Goal: Information Seeking & Learning: Find specific fact

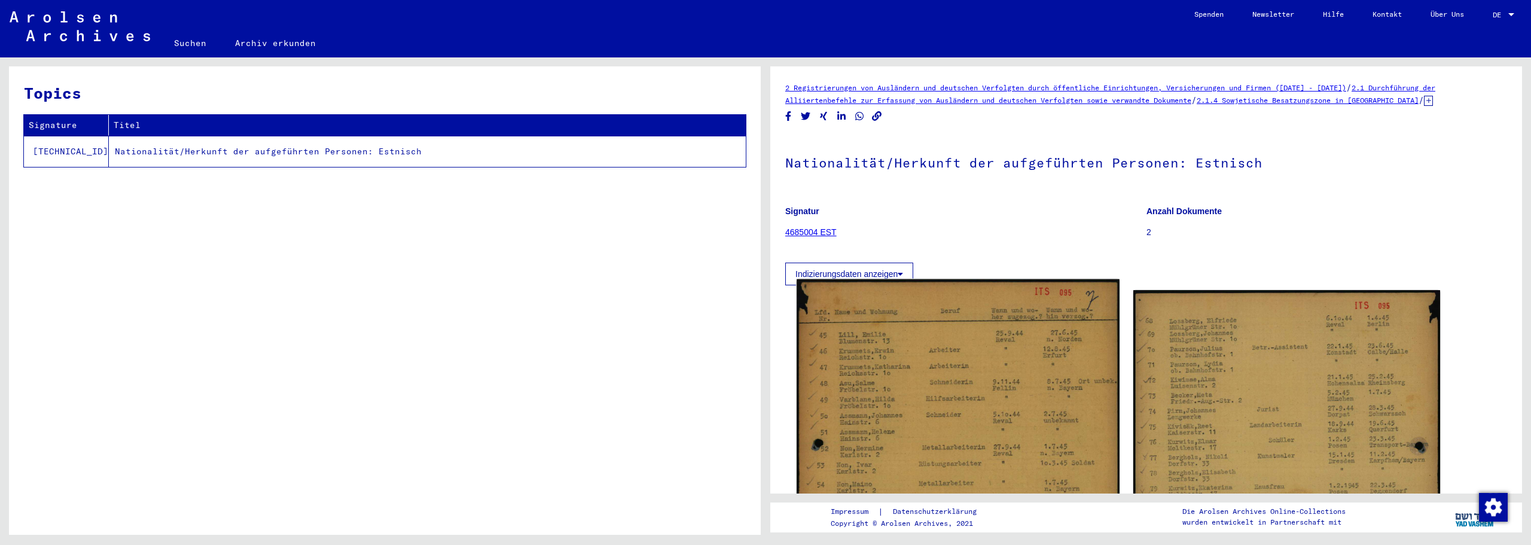
click at [918, 325] on img at bounding box center [958, 505] width 322 height 453
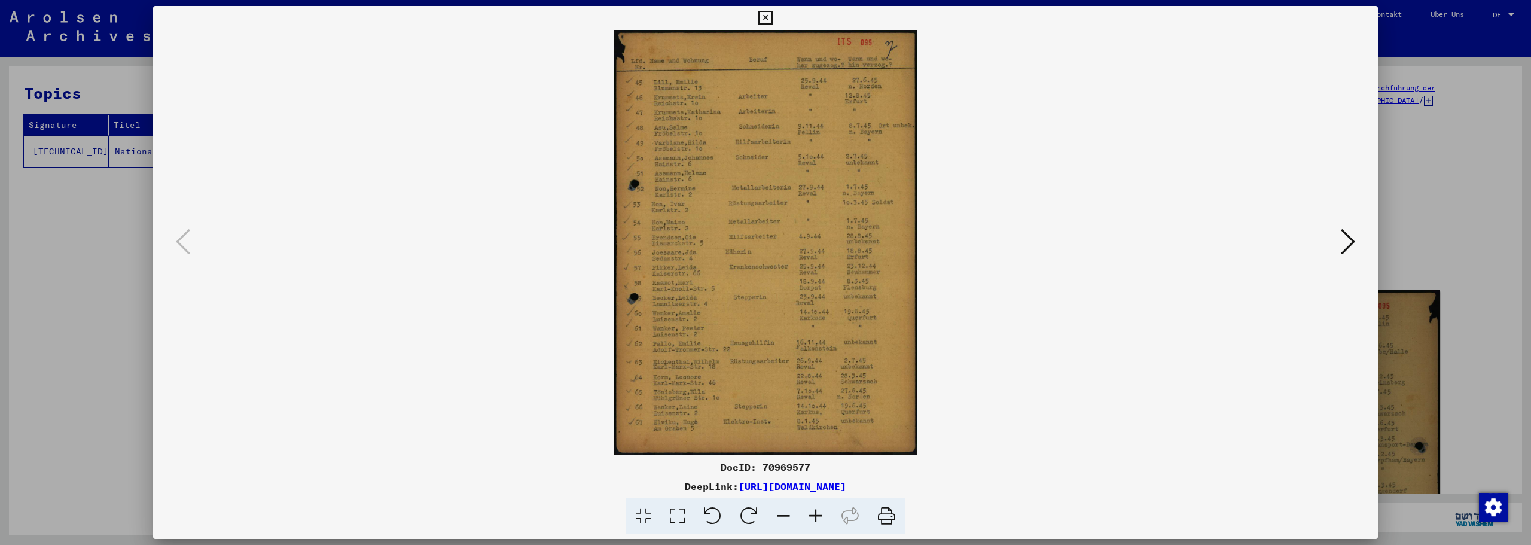
click at [816, 521] on icon at bounding box center [816, 516] width 32 height 36
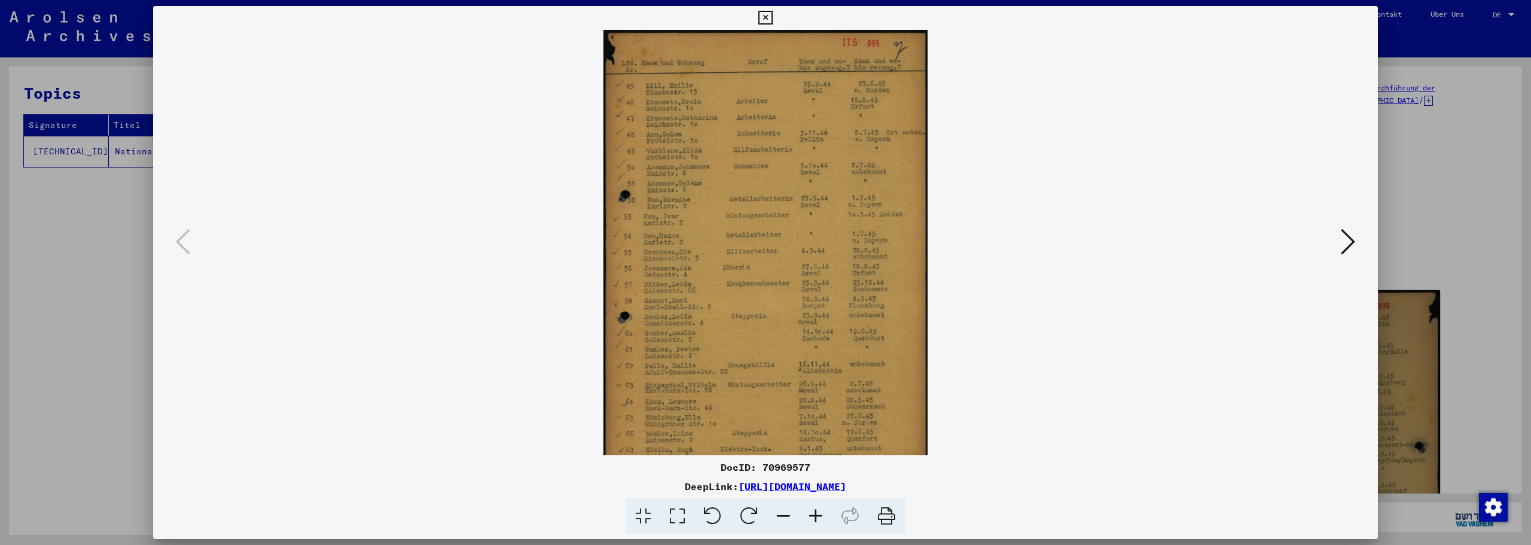
click at [816, 521] on icon at bounding box center [816, 516] width 32 height 36
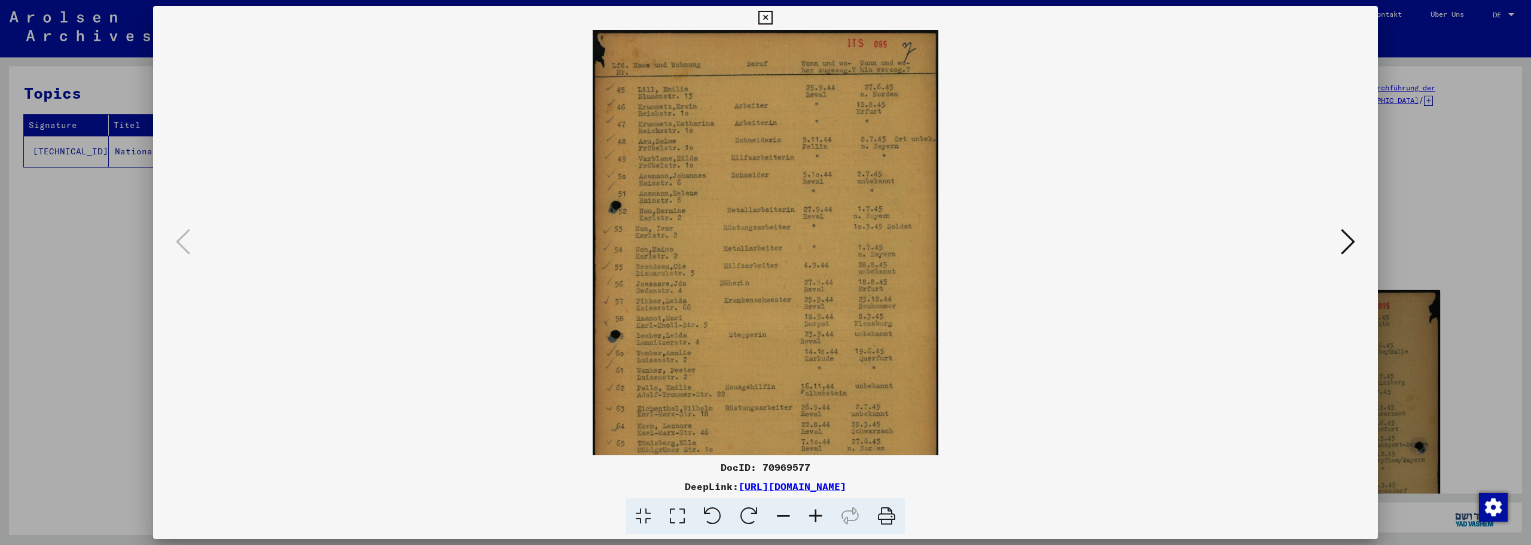
click at [816, 521] on icon at bounding box center [816, 516] width 32 height 36
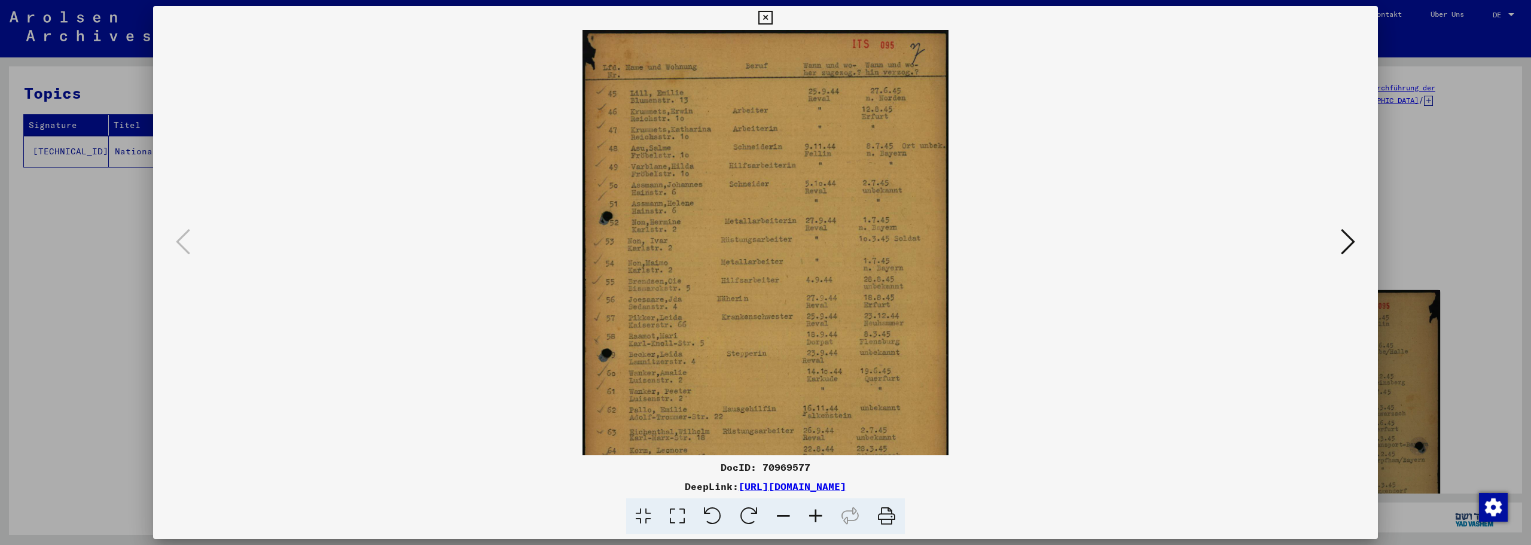
click at [816, 521] on icon at bounding box center [816, 516] width 32 height 36
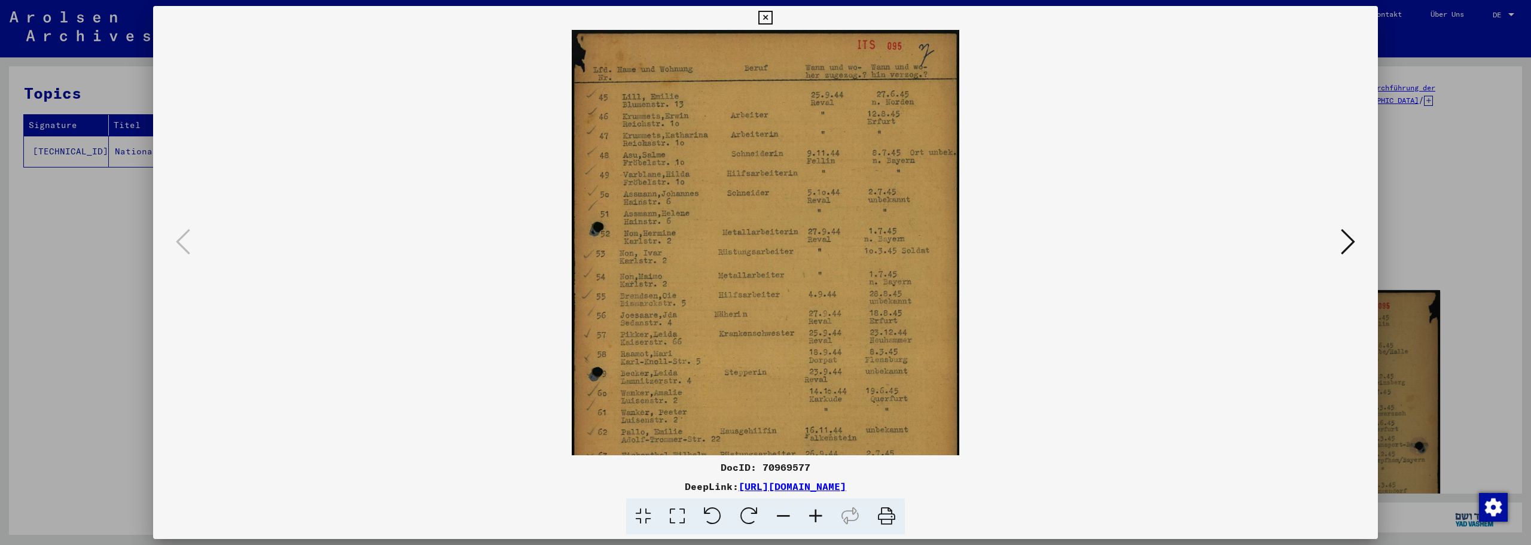
click at [816, 521] on icon at bounding box center [816, 516] width 32 height 36
click at [814, 520] on icon at bounding box center [816, 516] width 32 height 36
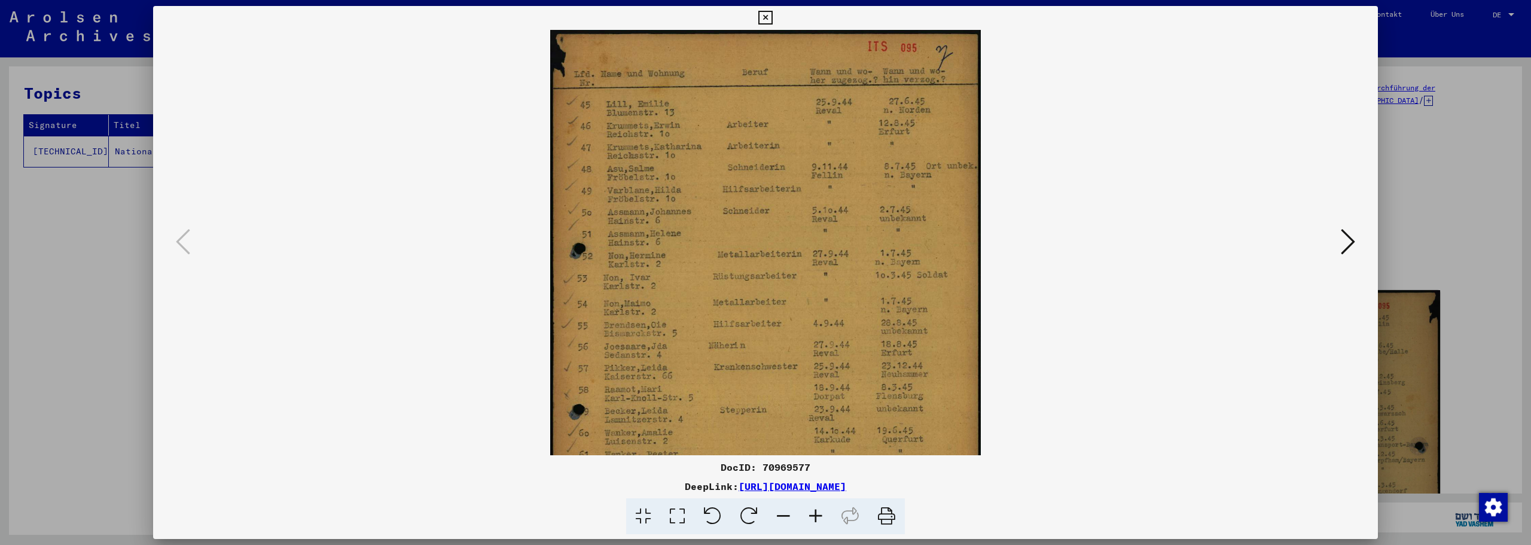
click at [814, 520] on icon at bounding box center [816, 516] width 32 height 36
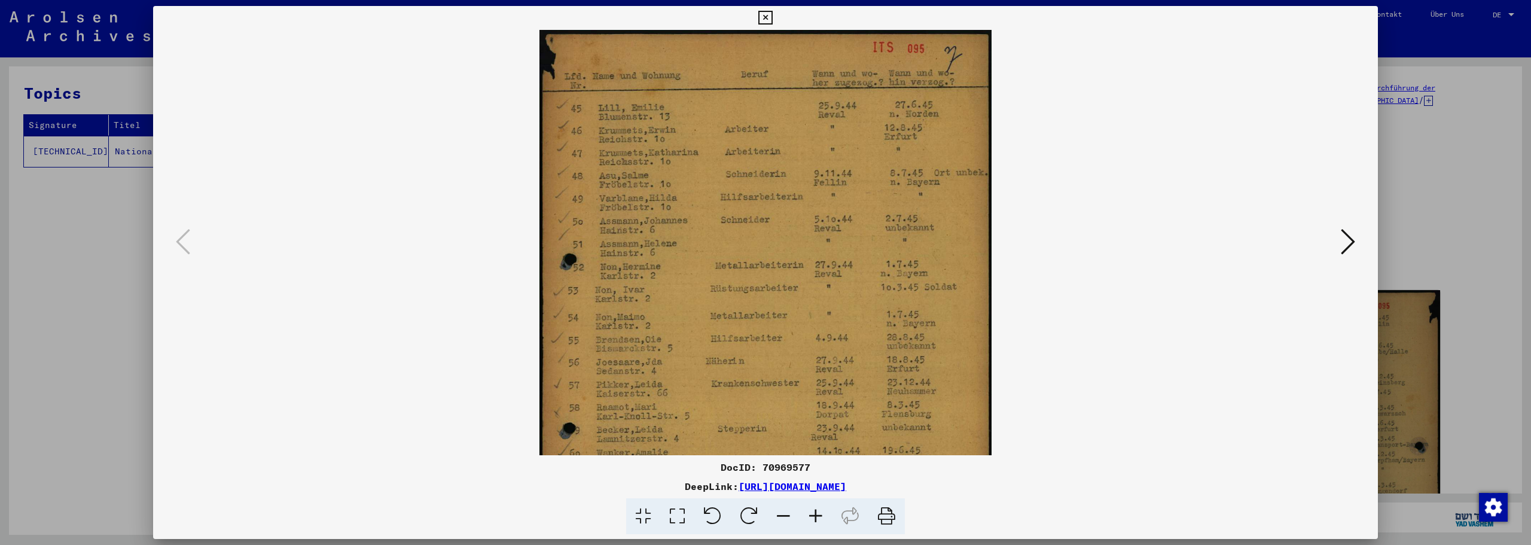
click at [814, 520] on icon at bounding box center [816, 516] width 32 height 36
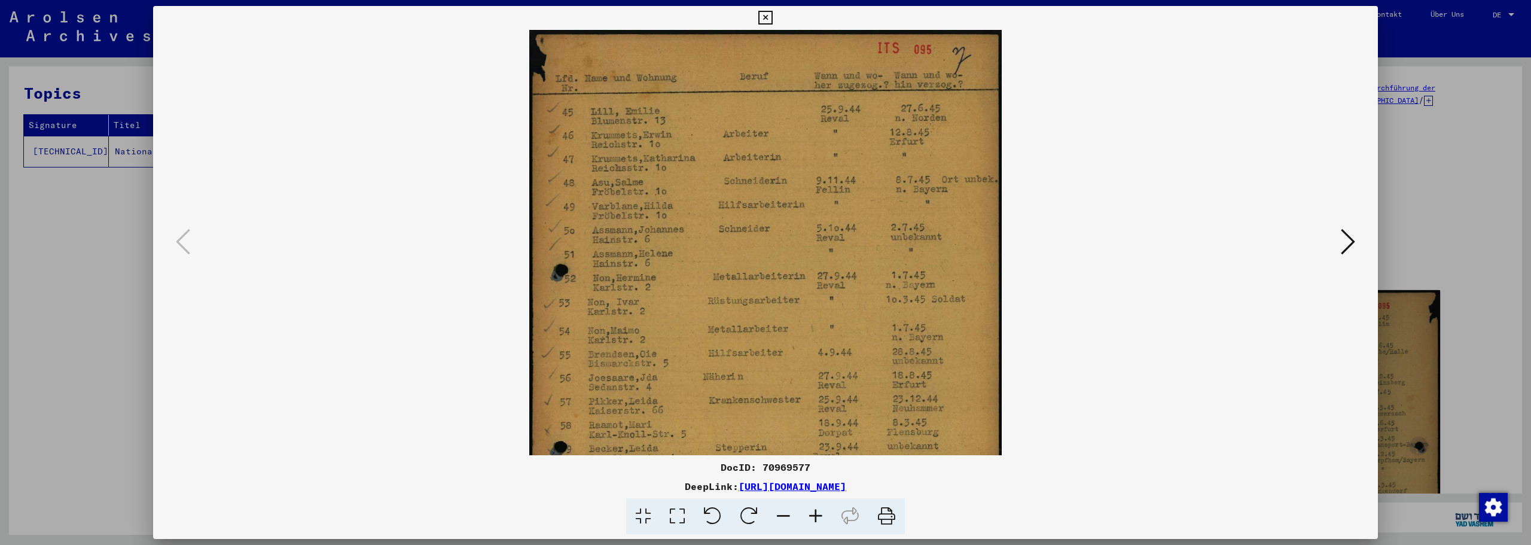
click at [814, 520] on icon at bounding box center [816, 516] width 32 height 36
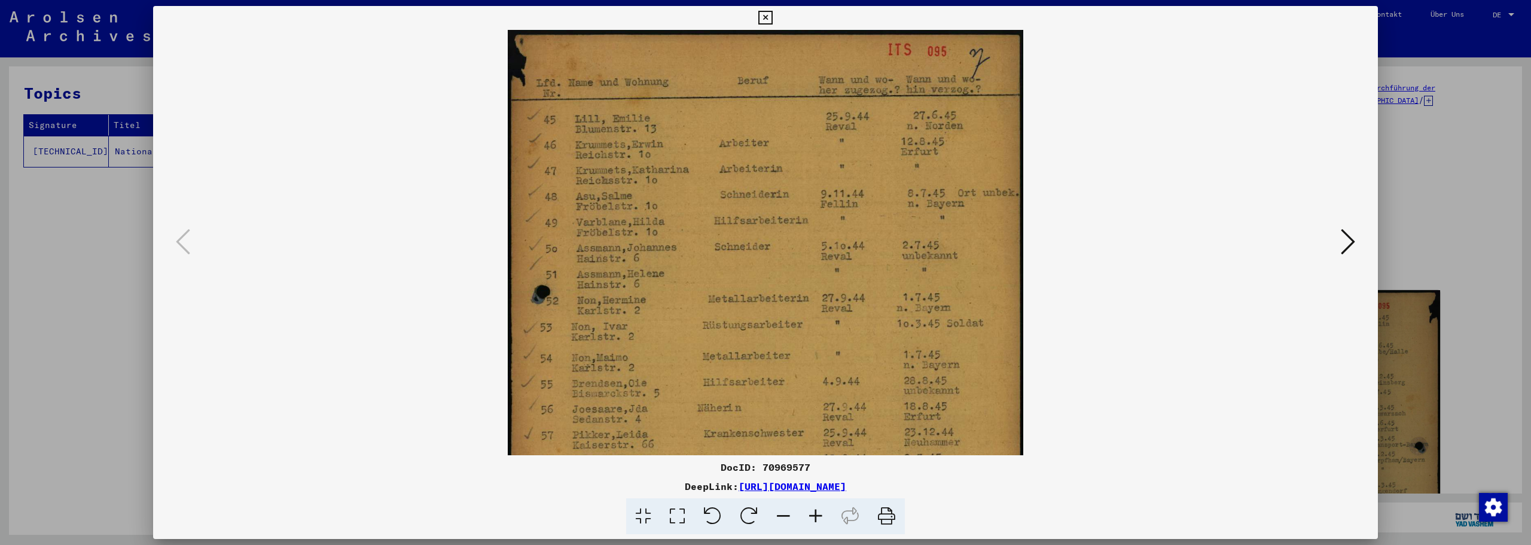
click at [814, 520] on icon at bounding box center [816, 516] width 32 height 36
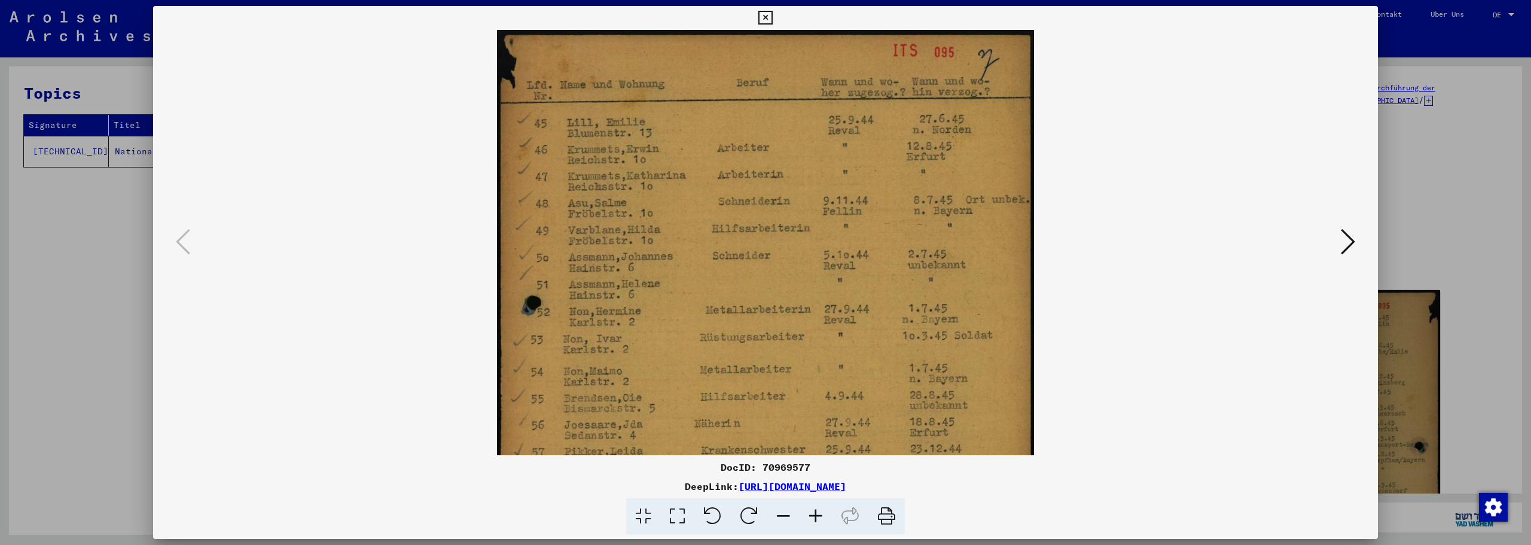
click at [814, 520] on icon at bounding box center [816, 516] width 32 height 36
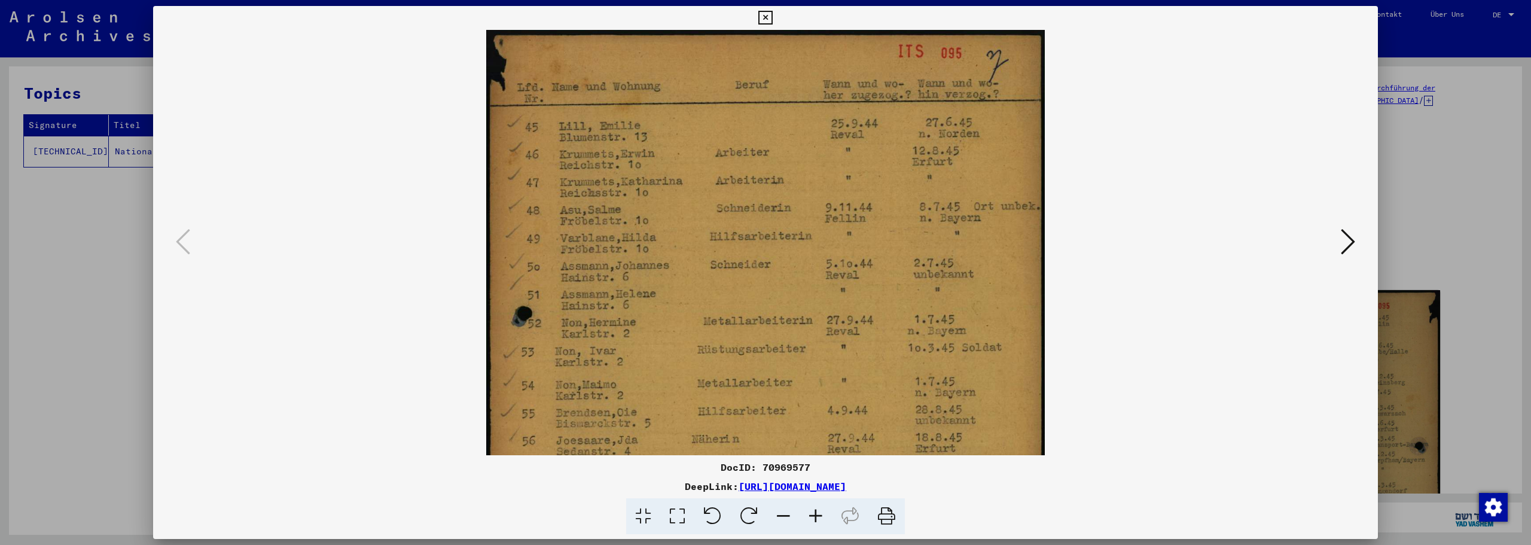
click at [814, 520] on icon at bounding box center [816, 516] width 32 height 36
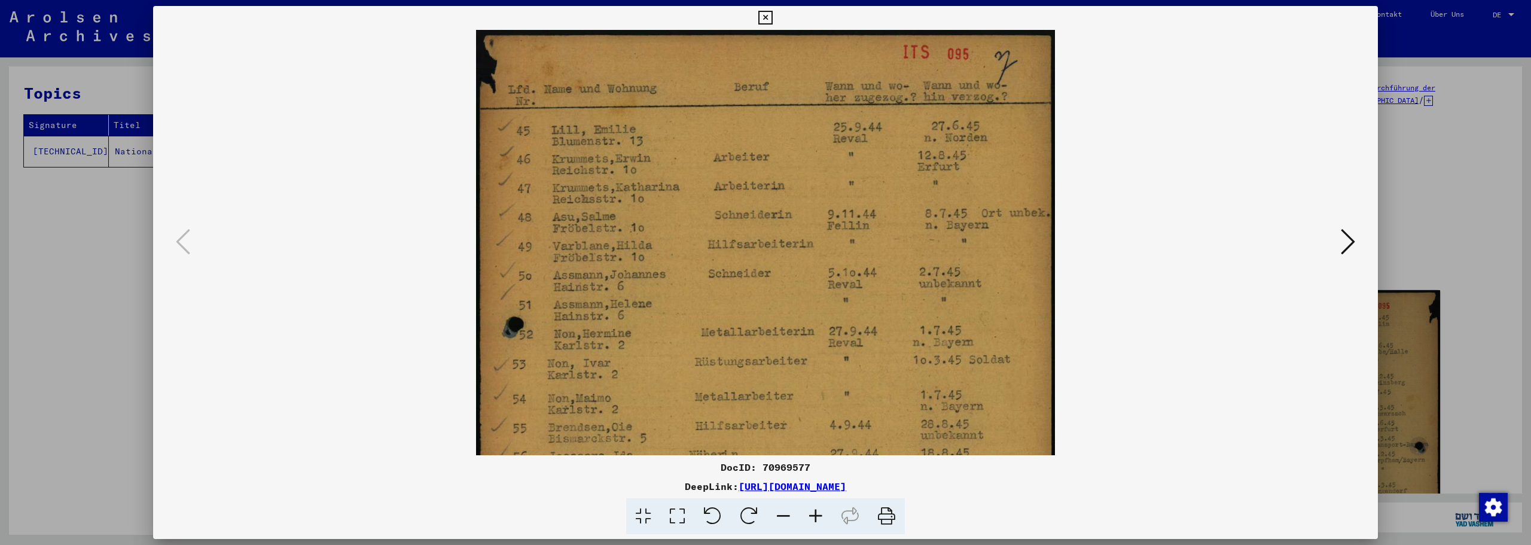
click at [814, 520] on icon at bounding box center [816, 516] width 32 height 36
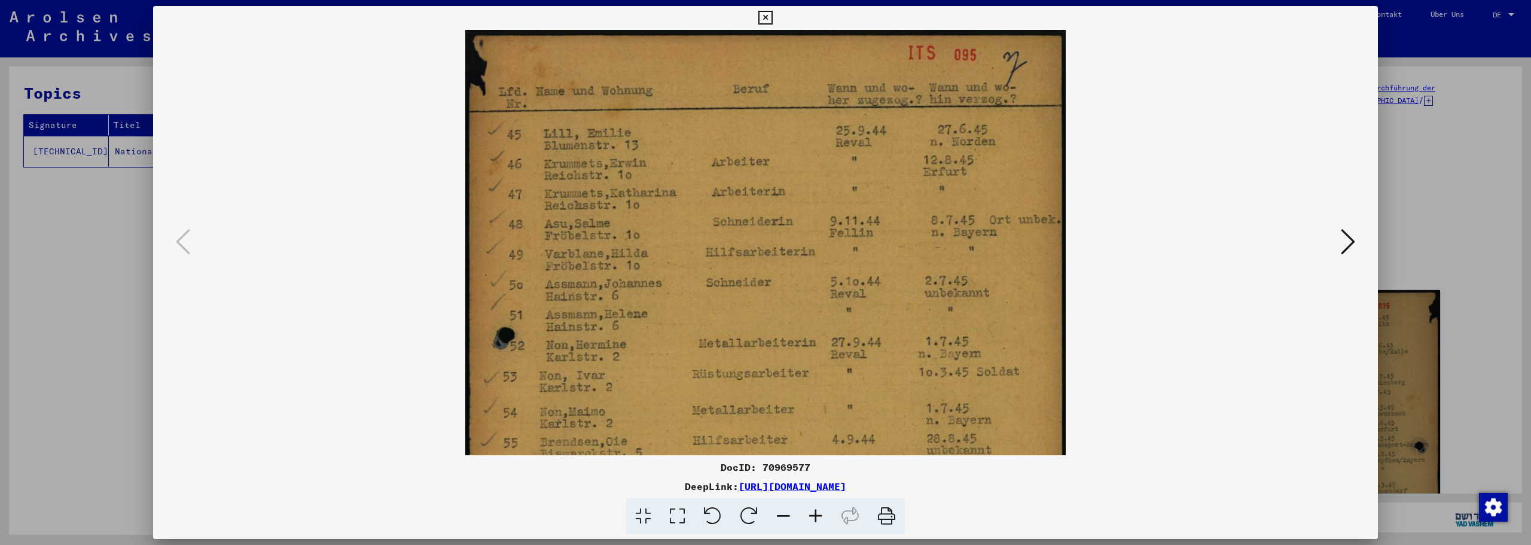
click at [814, 520] on icon at bounding box center [816, 516] width 32 height 36
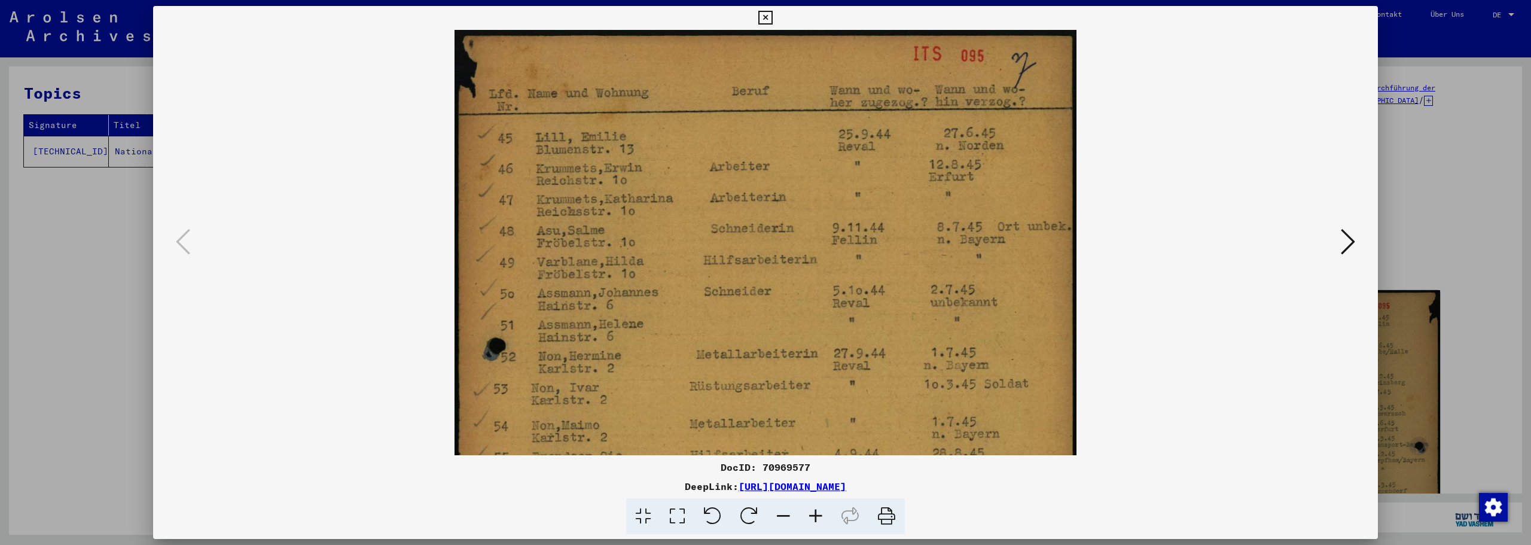
click at [814, 520] on icon at bounding box center [816, 516] width 32 height 36
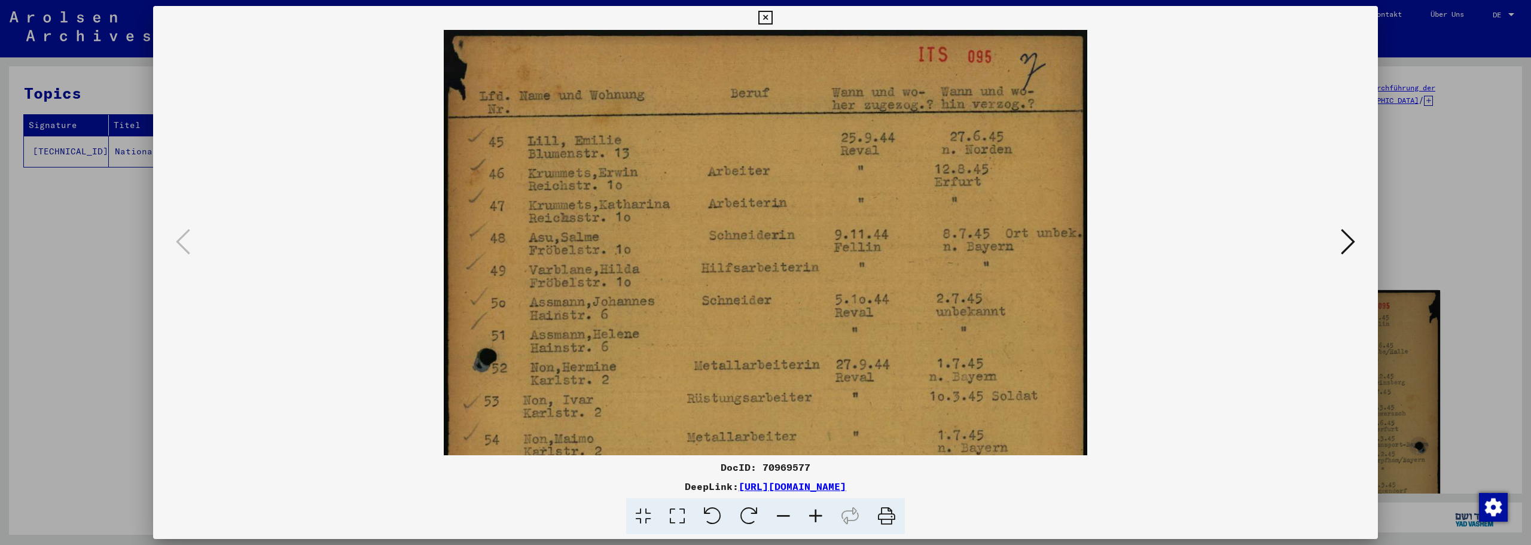
click at [814, 518] on icon at bounding box center [816, 516] width 32 height 36
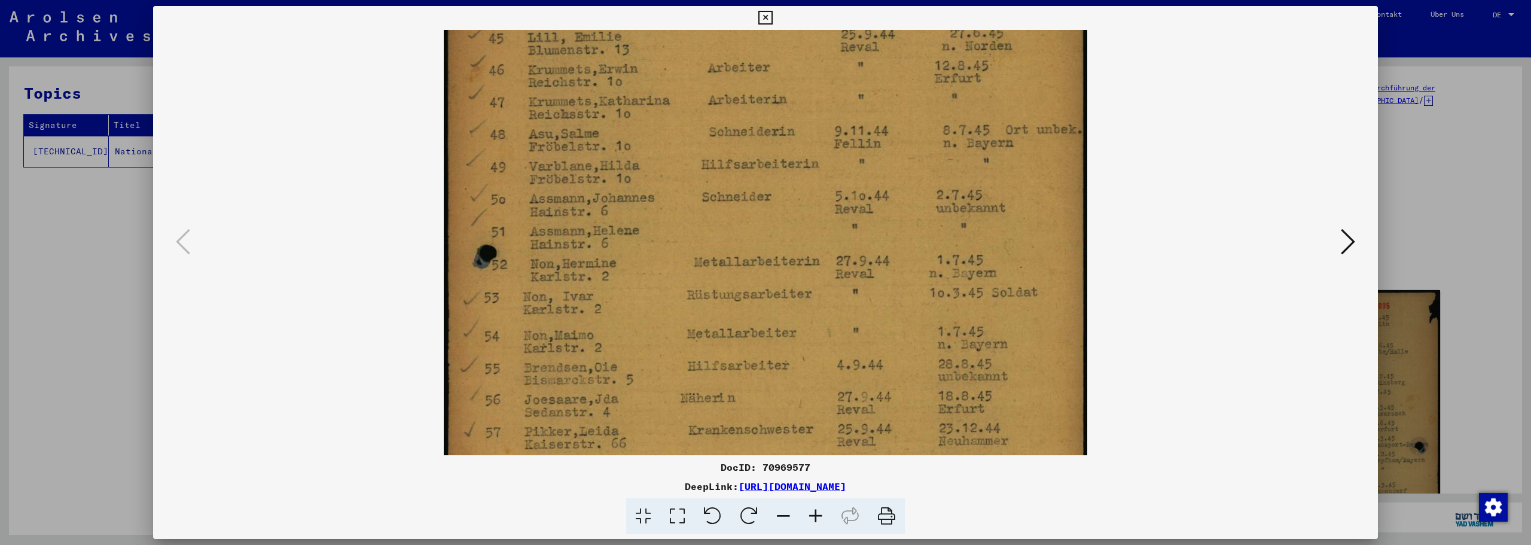
scroll to position [109, 0]
drag, startPoint x: 767, startPoint y: 325, endPoint x: 776, endPoint y: 218, distance: 108.0
click at [776, 218] on img at bounding box center [765, 373] width 643 height 904
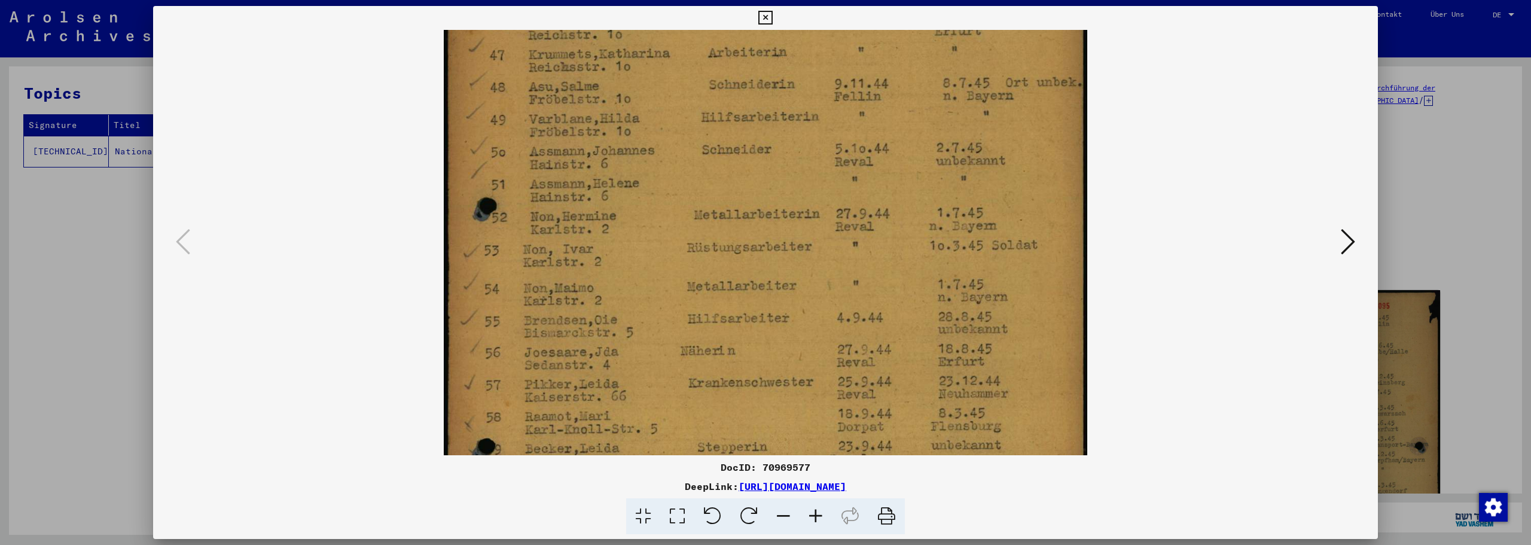
drag, startPoint x: 748, startPoint y: 243, endPoint x: 749, endPoint y: 202, distance: 41.9
click at [749, 202] on img at bounding box center [765, 331] width 643 height 904
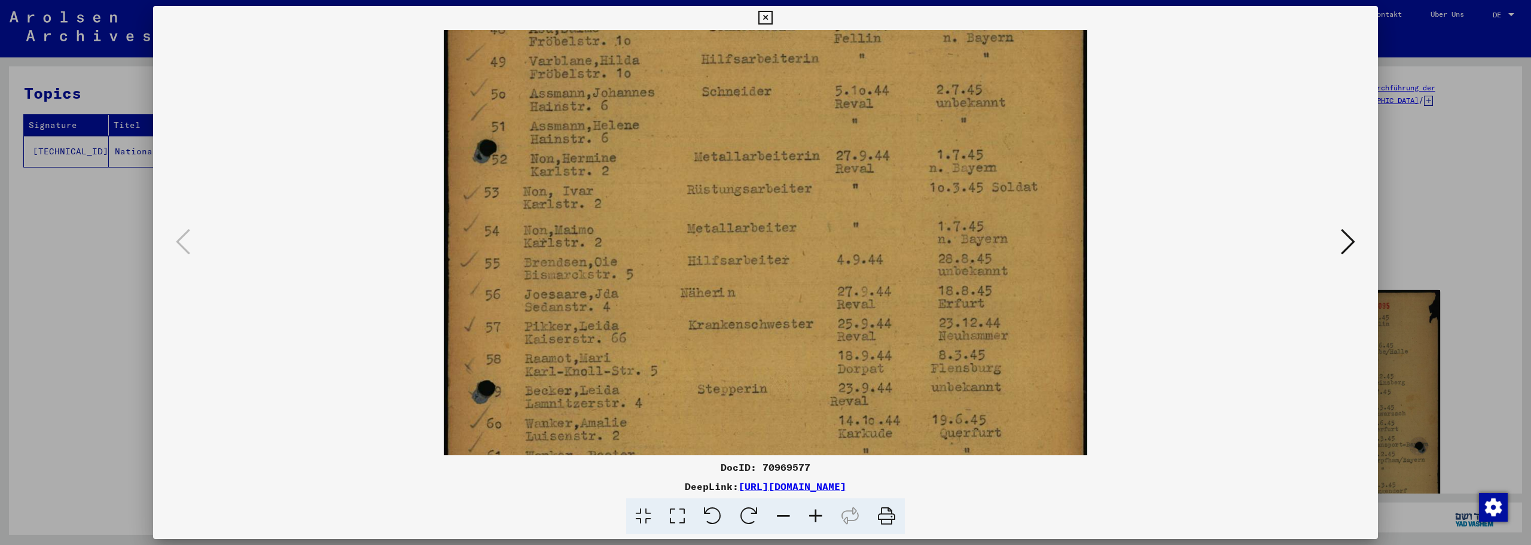
drag, startPoint x: 782, startPoint y: 276, endPoint x: 782, endPoint y: 216, distance: 59.8
click at [782, 216] on img at bounding box center [765, 273] width 643 height 904
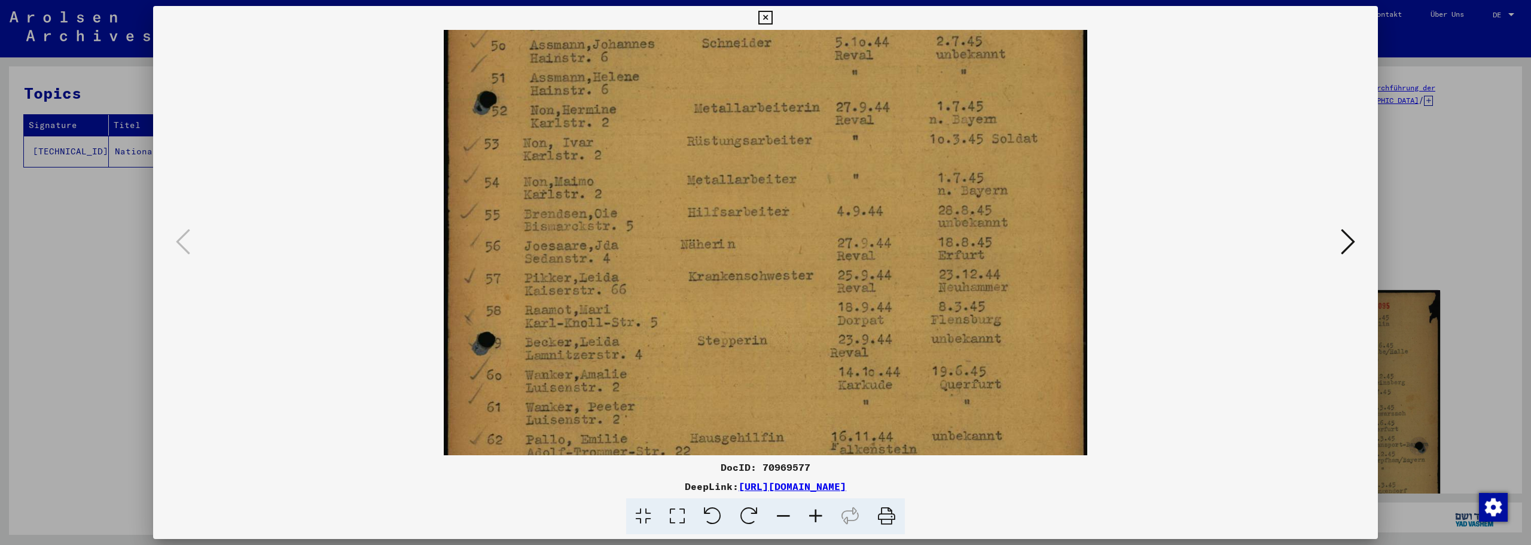
scroll to position [258, 0]
drag, startPoint x: 777, startPoint y: 309, endPoint x: 778, endPoint y: 260, distance: 48.4
click at [778, 260] on img at bounding box center [765, 224] width 643 height 904
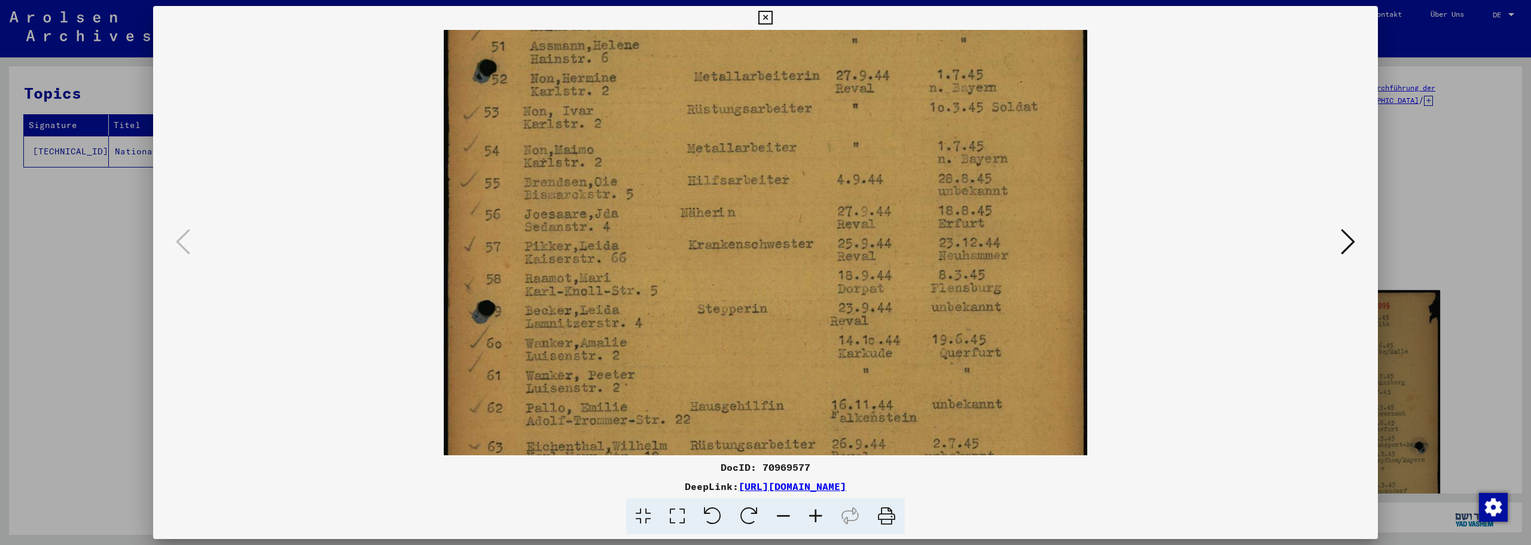
scroll to position [295, 0]
drag, startPoint x: 773, startPoint y: 320, endPoint x: 774, endPoint y: 283, distance: 36.5
click at [774, 283] on img at bounding box center [765, 187] width 643 height 904
click at [761, 13] on icon at bounding box center [765, 18] width 14 height 14
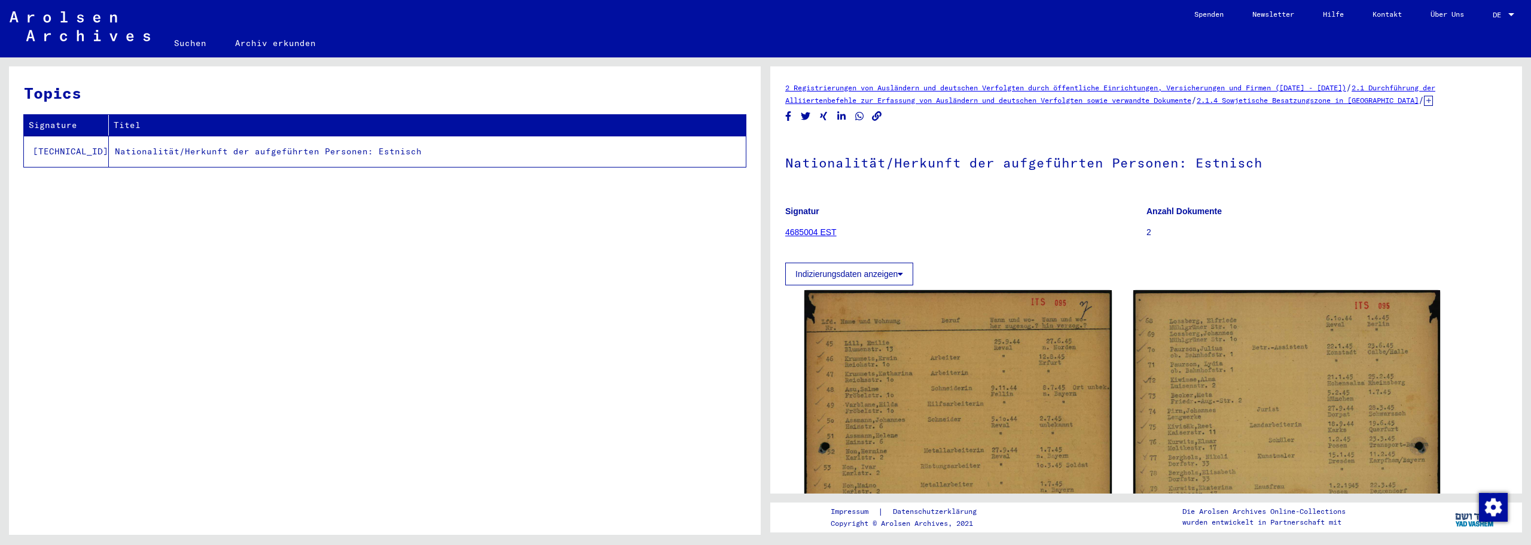
click at [183, 42] on link "Suchen" at bounding box center [190, 43] width 61 height 29
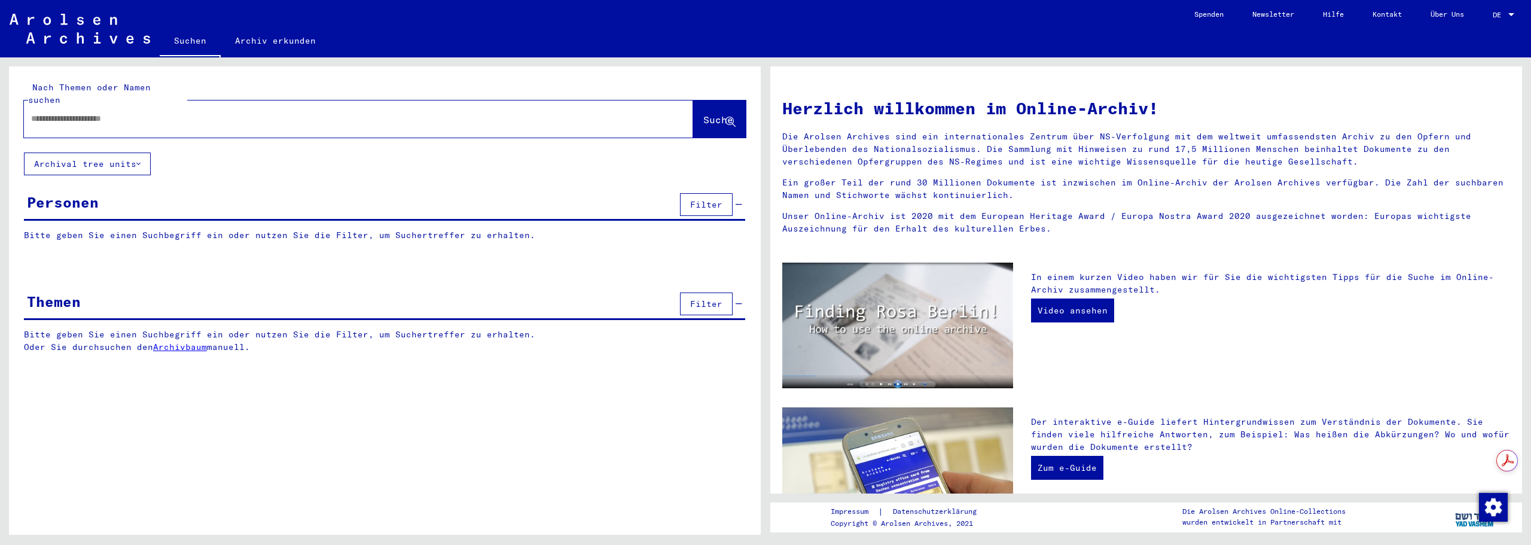
click at [234, 112] on input "text" at bounding box center [344, 118] width 626 height 13
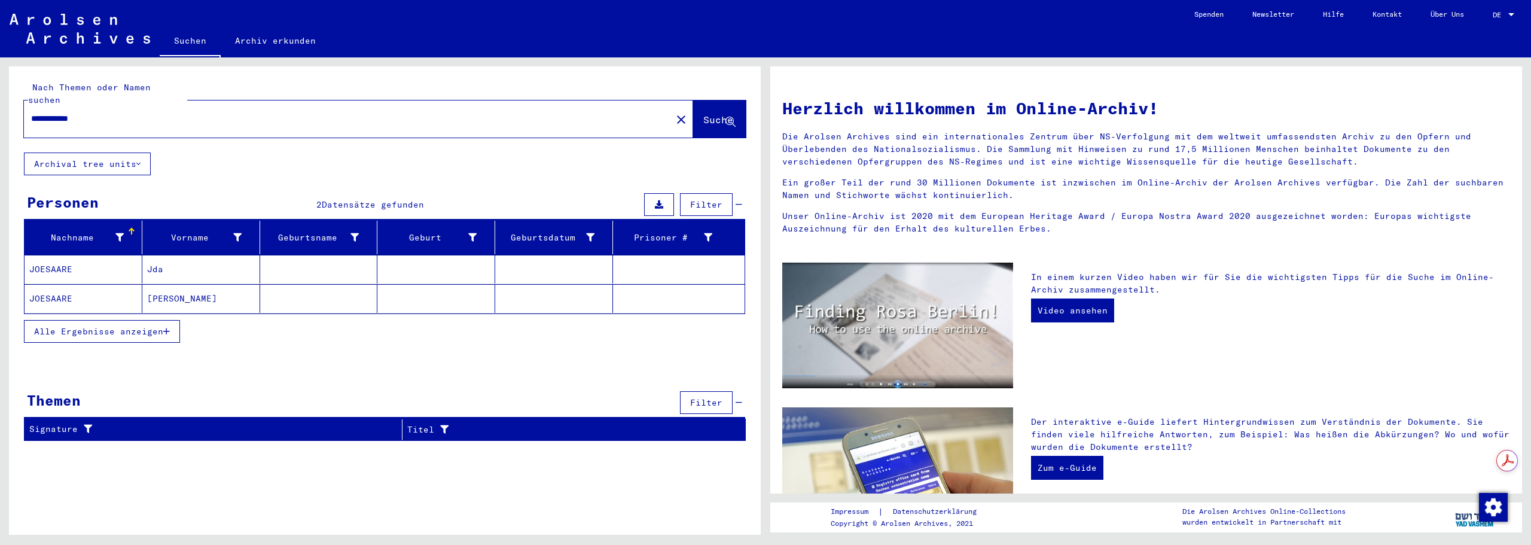
click at [69, 257] on mat-cell "JOESAARE" at bounding box center [84, 269] width 118 height 29
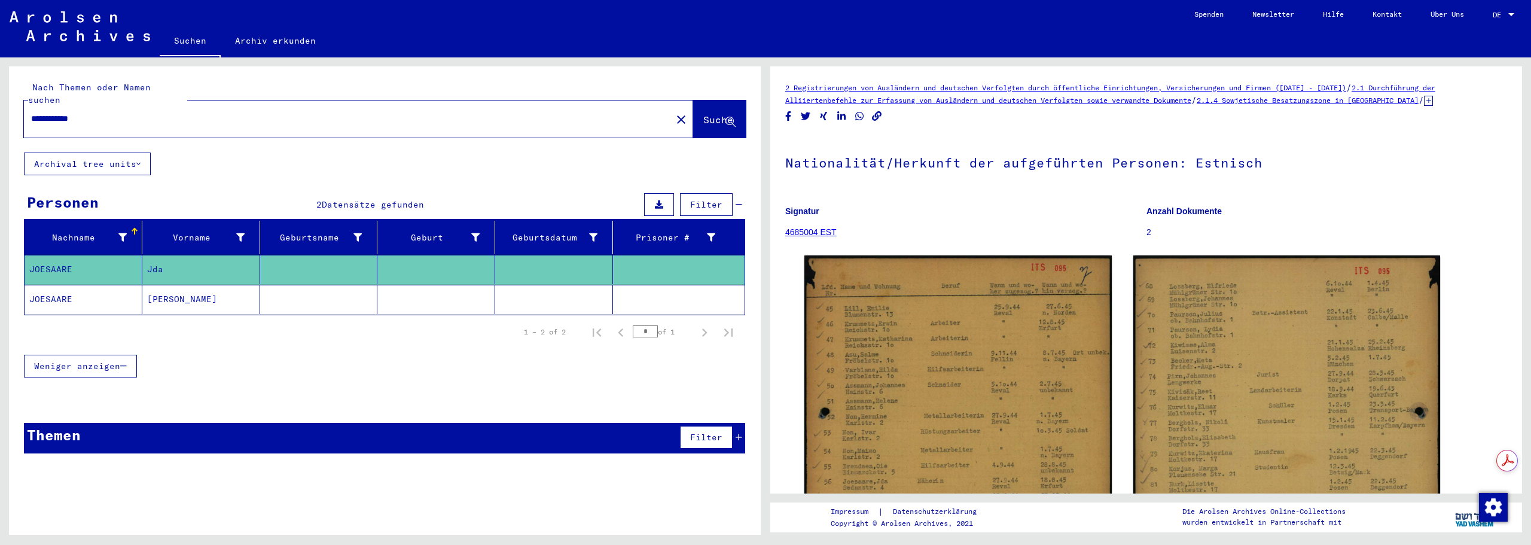
click at [67, 285] on mat-cell "JOESAARE" at bounding box center [84, 299] width 118 height 29
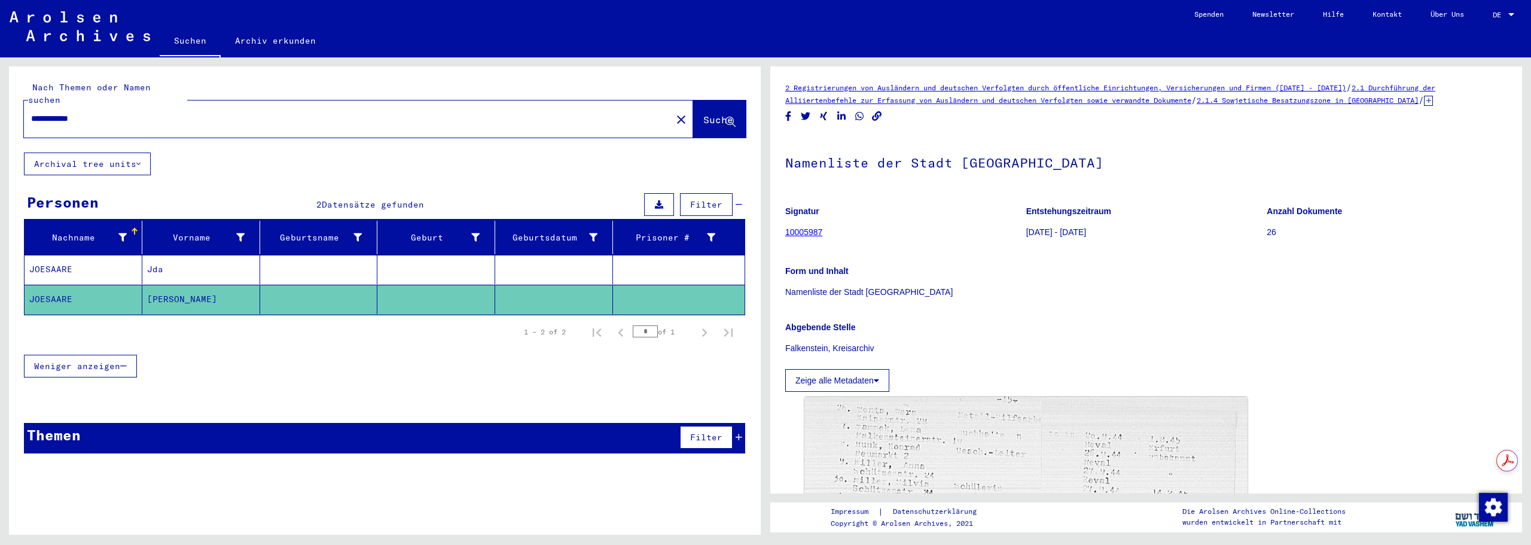
scroll to position [299, 0]
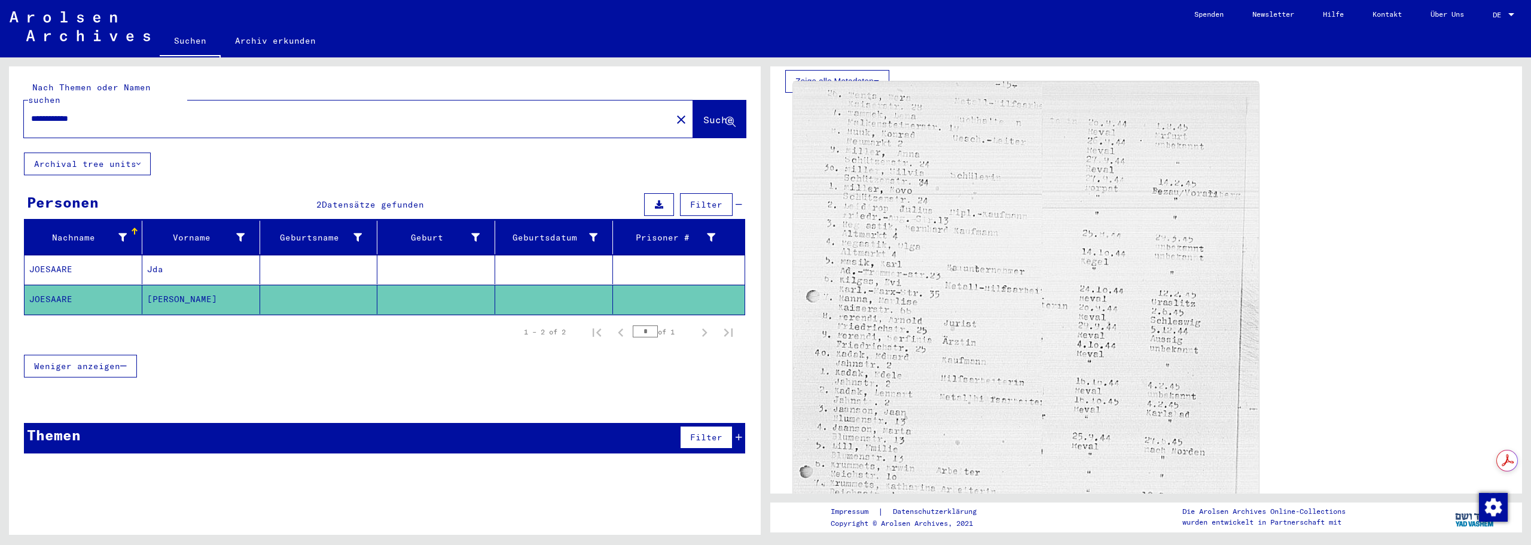
click at [973, 254] on img at bounding box center [1025, 412] width 465 height 662
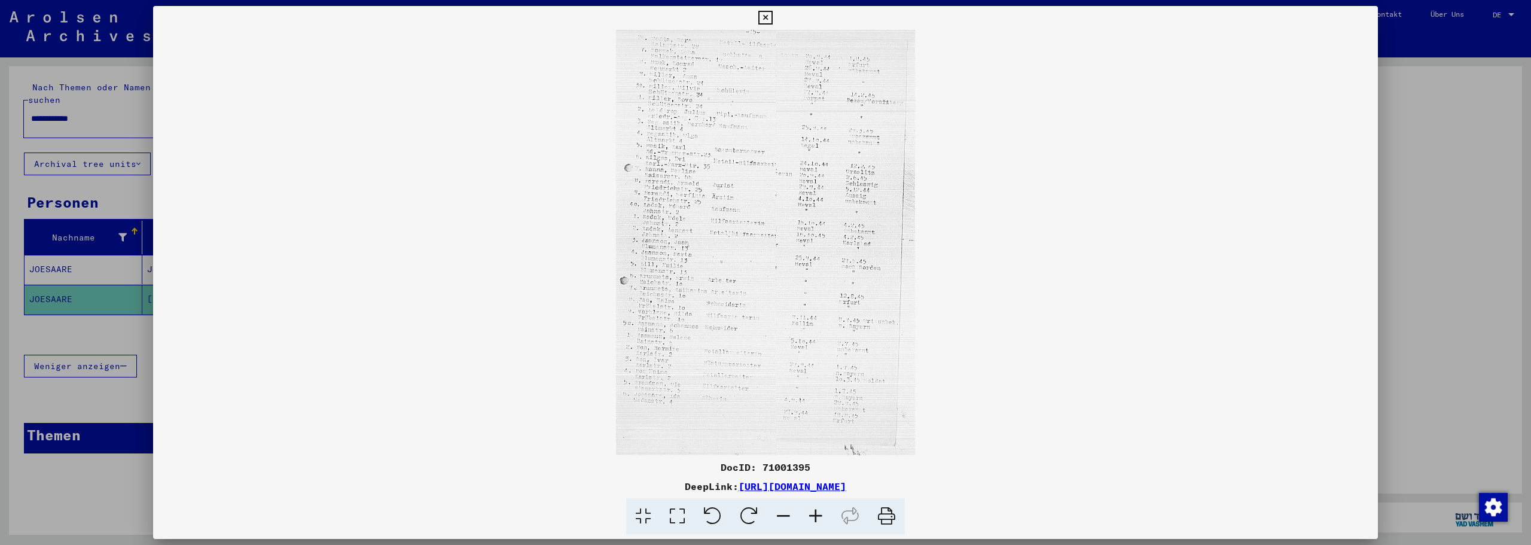
click at [813, 520] on icon at bounding box center [816, 516] width 32 height 36
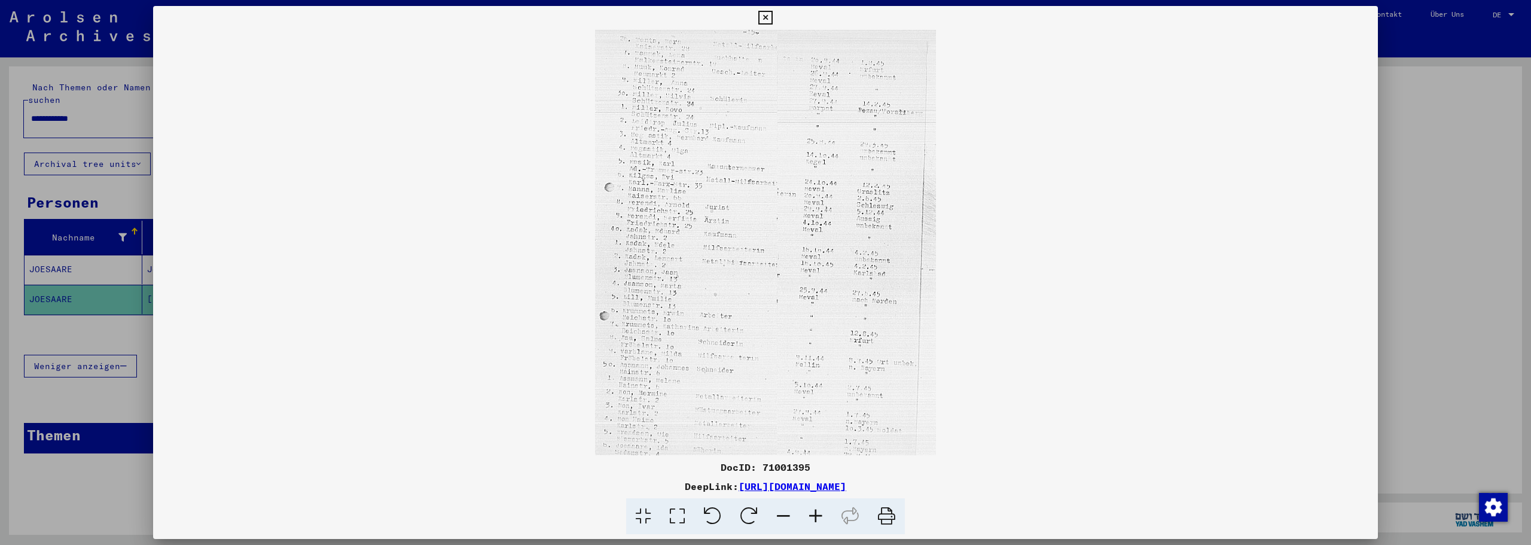
click at [813, 520] on icon at bounding box center [816, 516] width 32 height 36
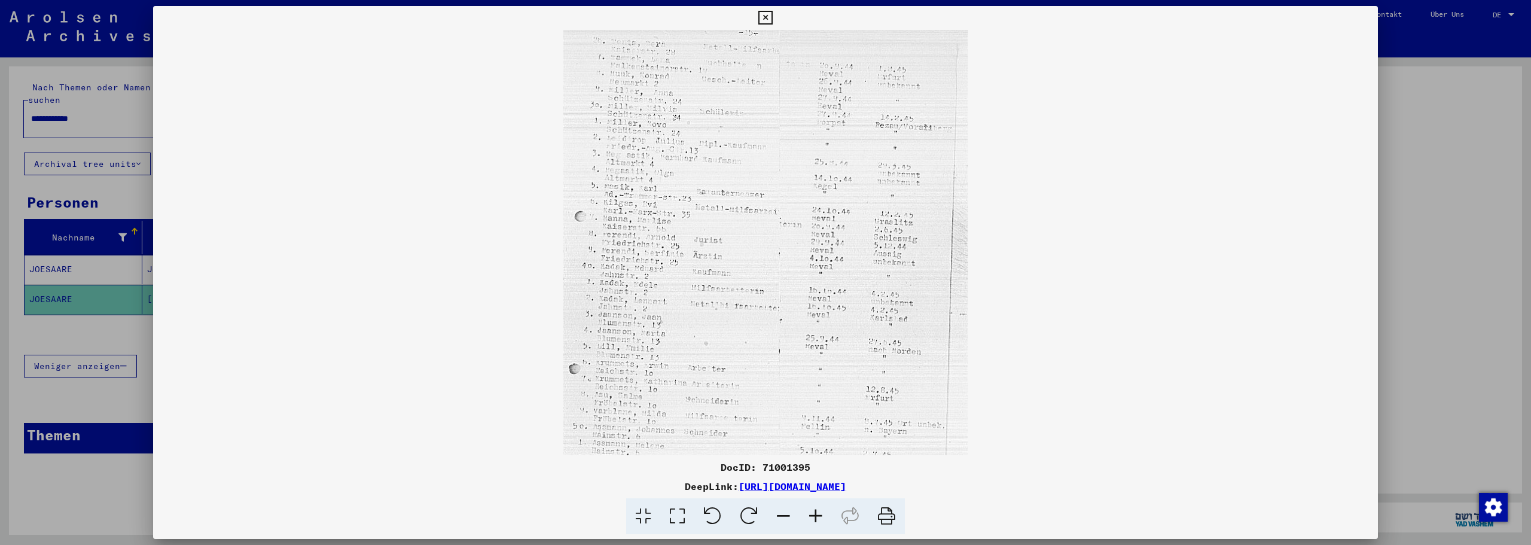
click at [813, 520] on icon at bounding box center [816, 516] width 32 height 36
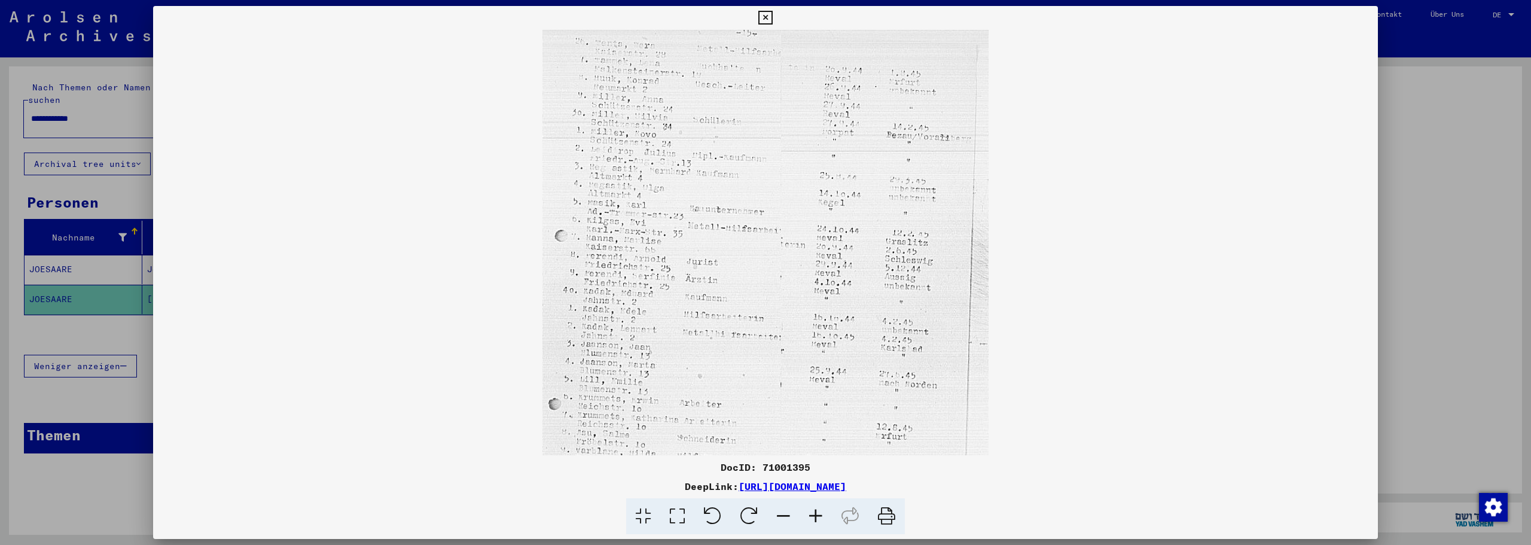
click at [813, 520] on icon at bounding box center [816, 516] width 32 height 36
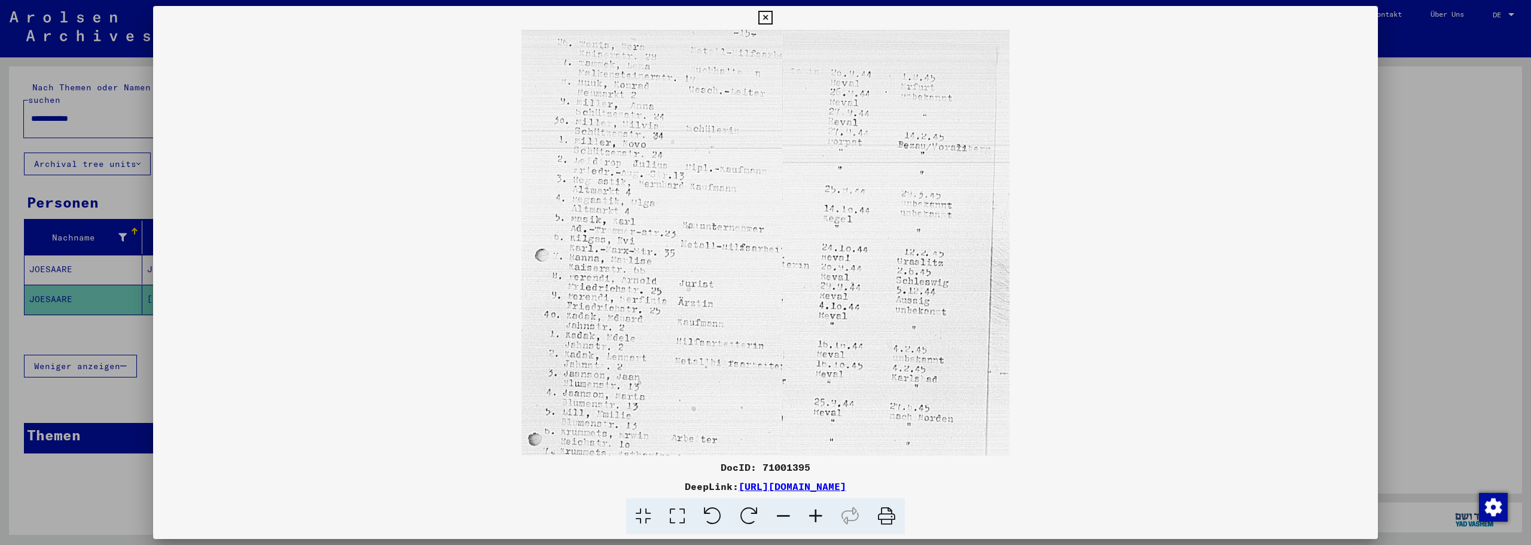
click at [813, 520] on icon at bounding box center [816, 516] width 32 height 36
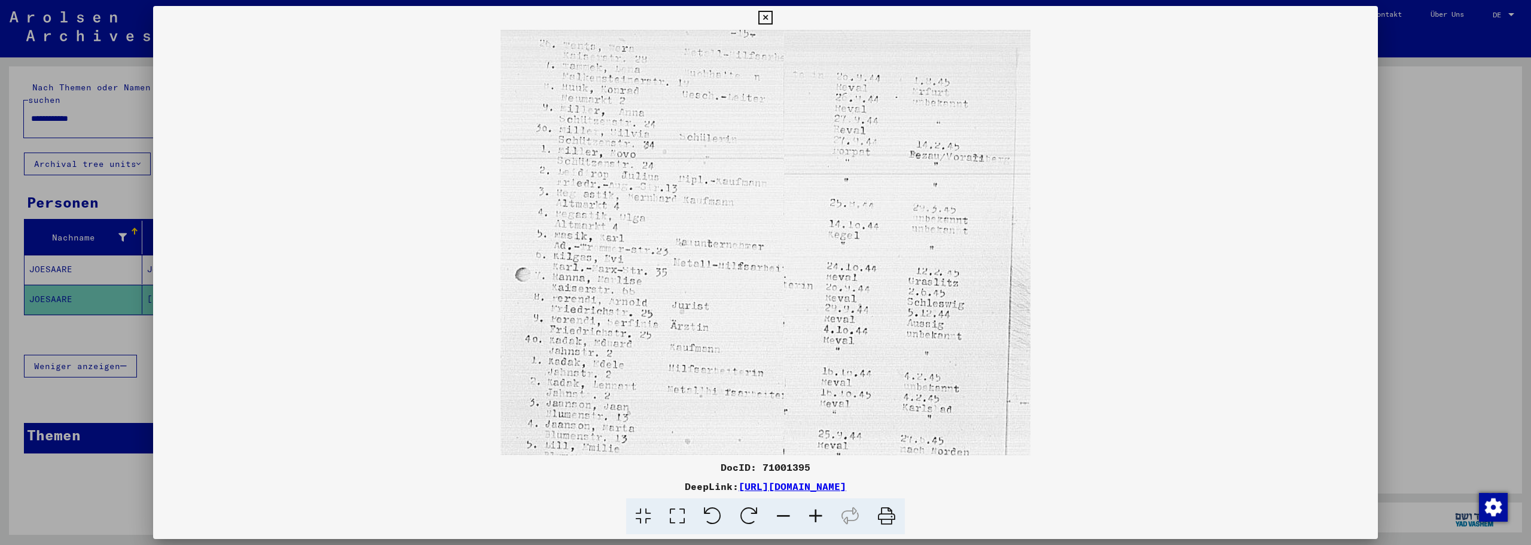
click at [813, 520] on icon at bounding box center [816, 516] width 32 height 36
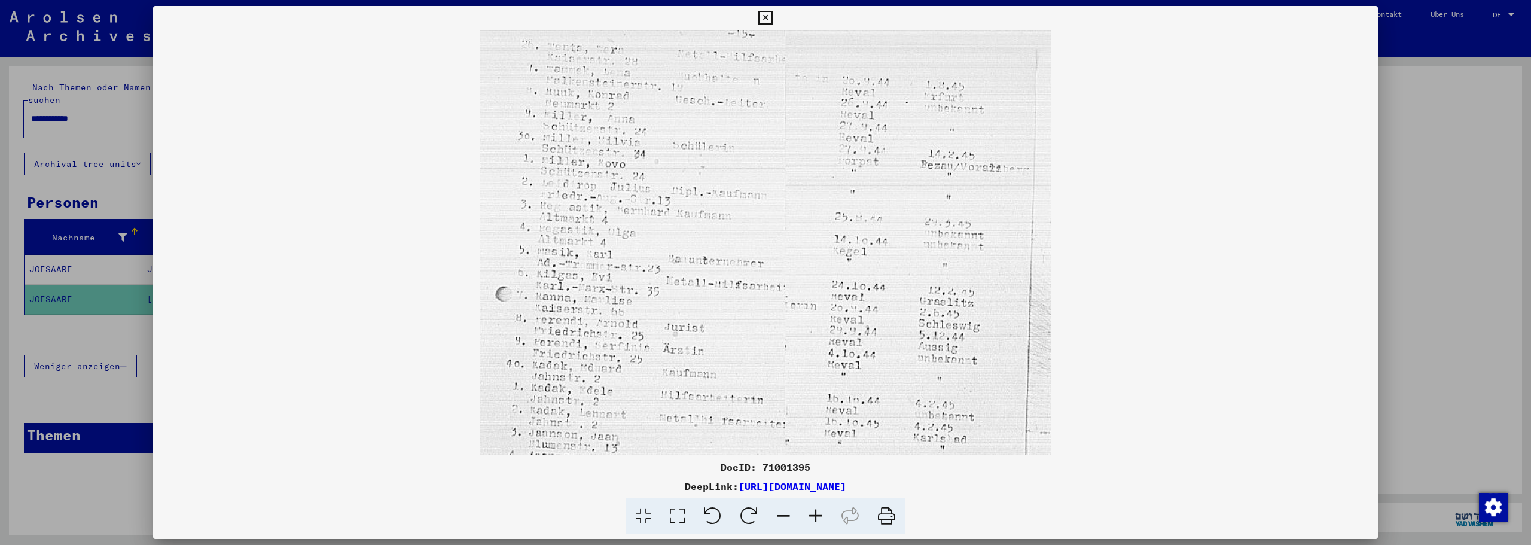
click at [813, 520] on icon at bounding box center [816, 516] width 32 height 36
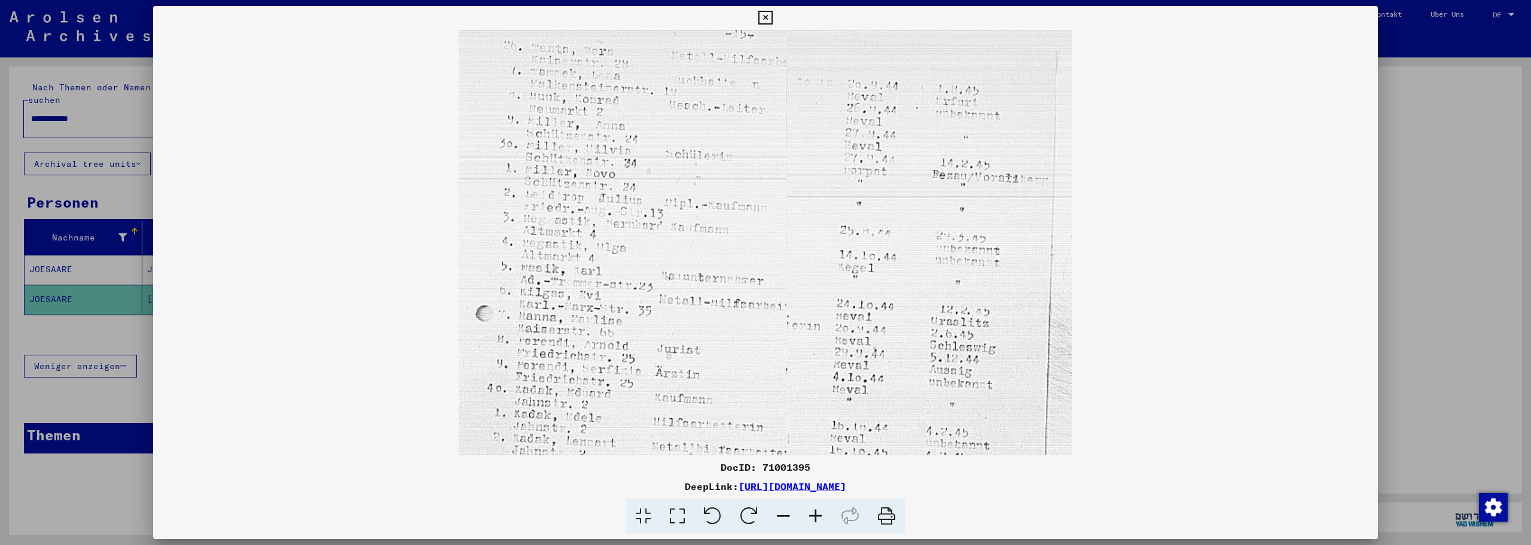
click at [813, 520] on icon at bounding box center [816, 516] width 32 height 36
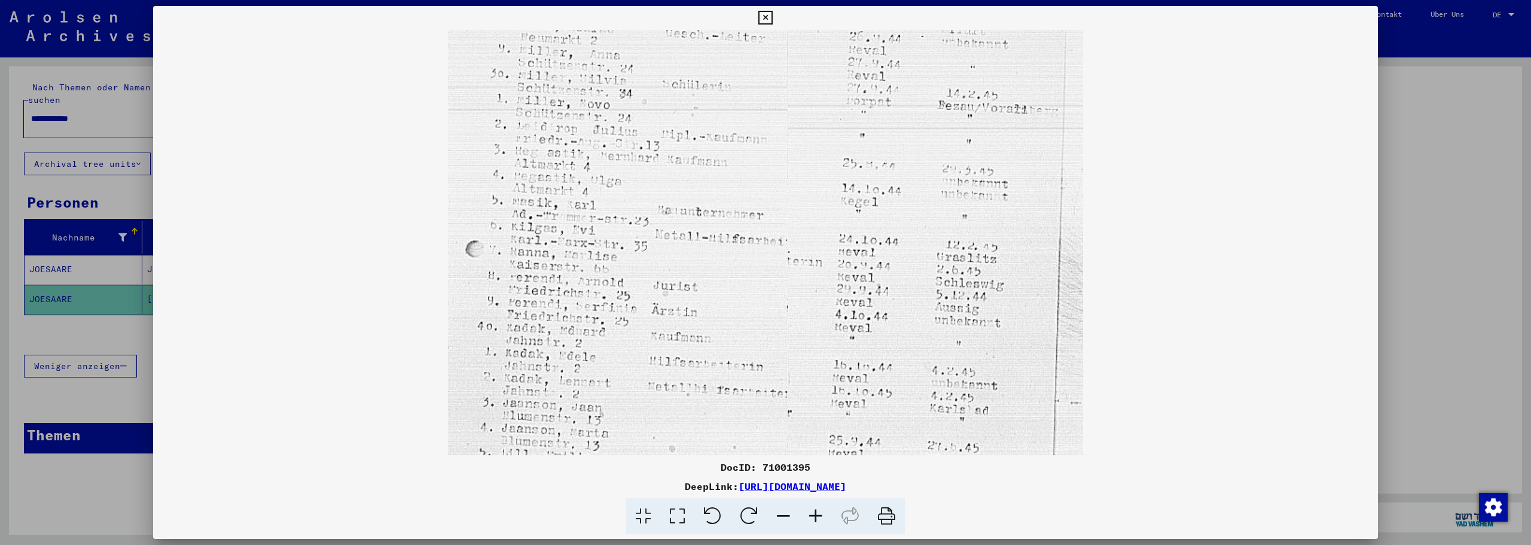
scroll to position [75, 0]
drag, startPoint x: 797, startPoint y: 417, endPoint x: 799, endPoint y: 342, distance: 75.4
click at [799, 342] on img at bounding box center [765, 407] width 634 height 904
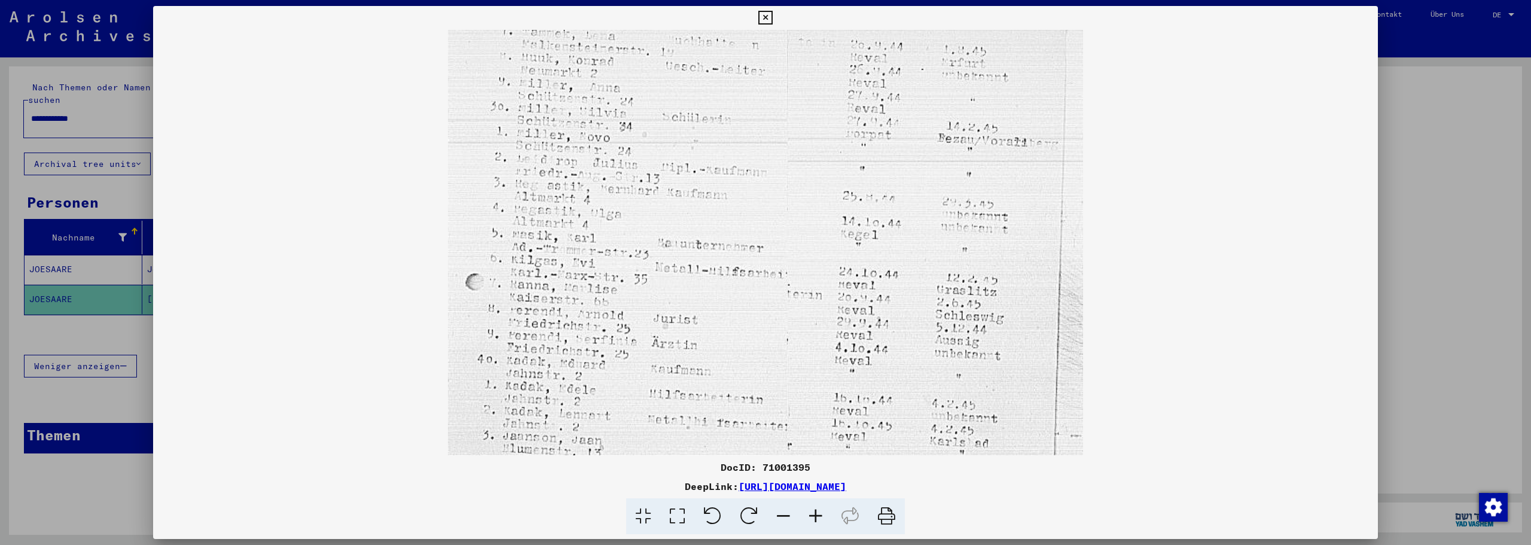
scroll to position [0, 0]
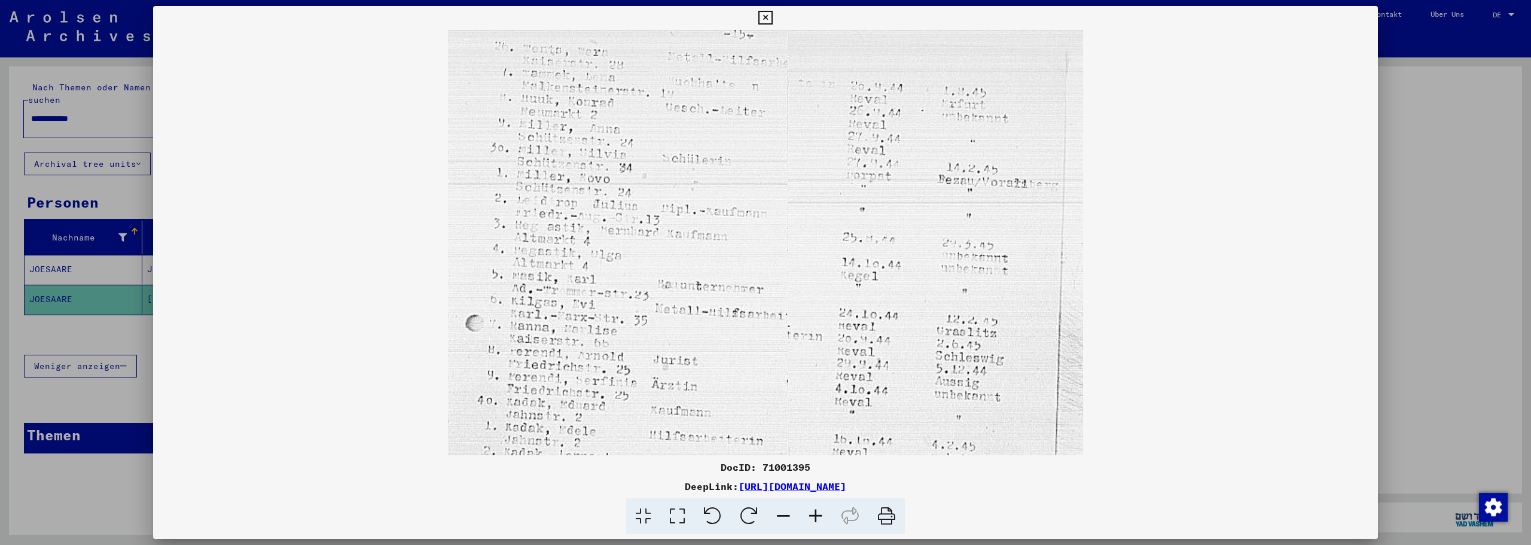
drag, startPoint x: 758, startPoint y: 246, endPoint x: 733, endPoint y: 390, distance: 146.9
click at [733, 390] on img at bounding box center [765, 482] width 634 height 904
click at [770, 16] on icon at bounding box center [765, 18] width 14 height 14
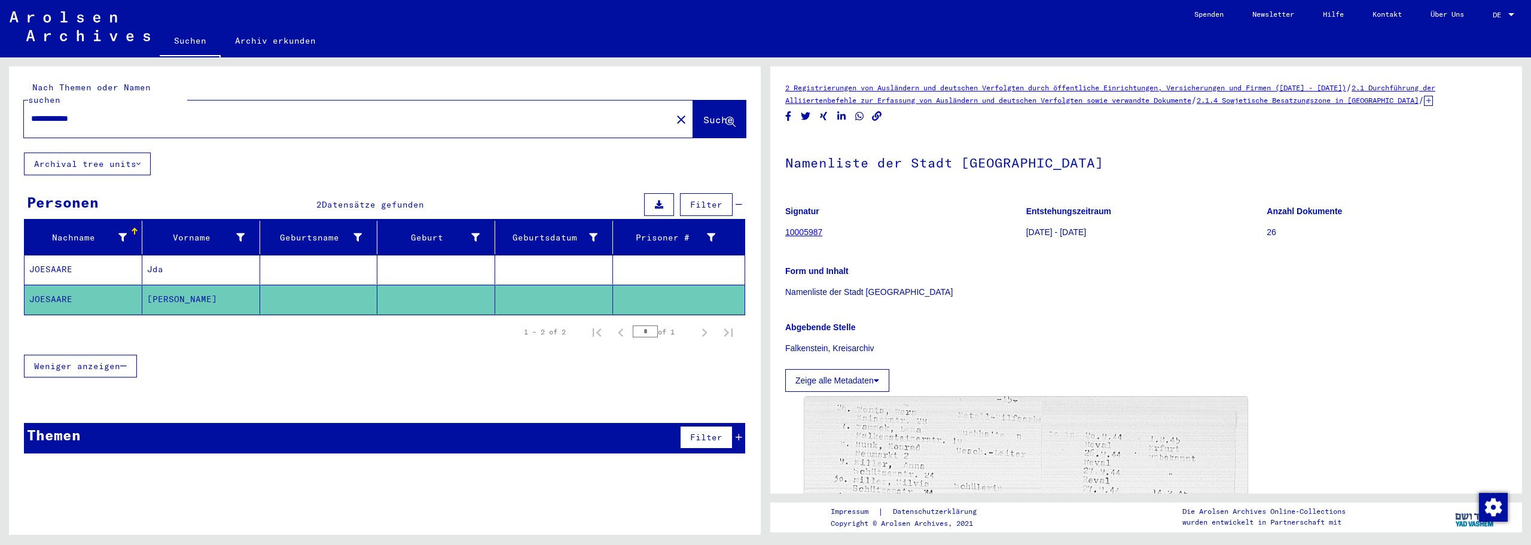
click at [1433, 100] on icon at bounding box center [1428, 101] width 9 height 10
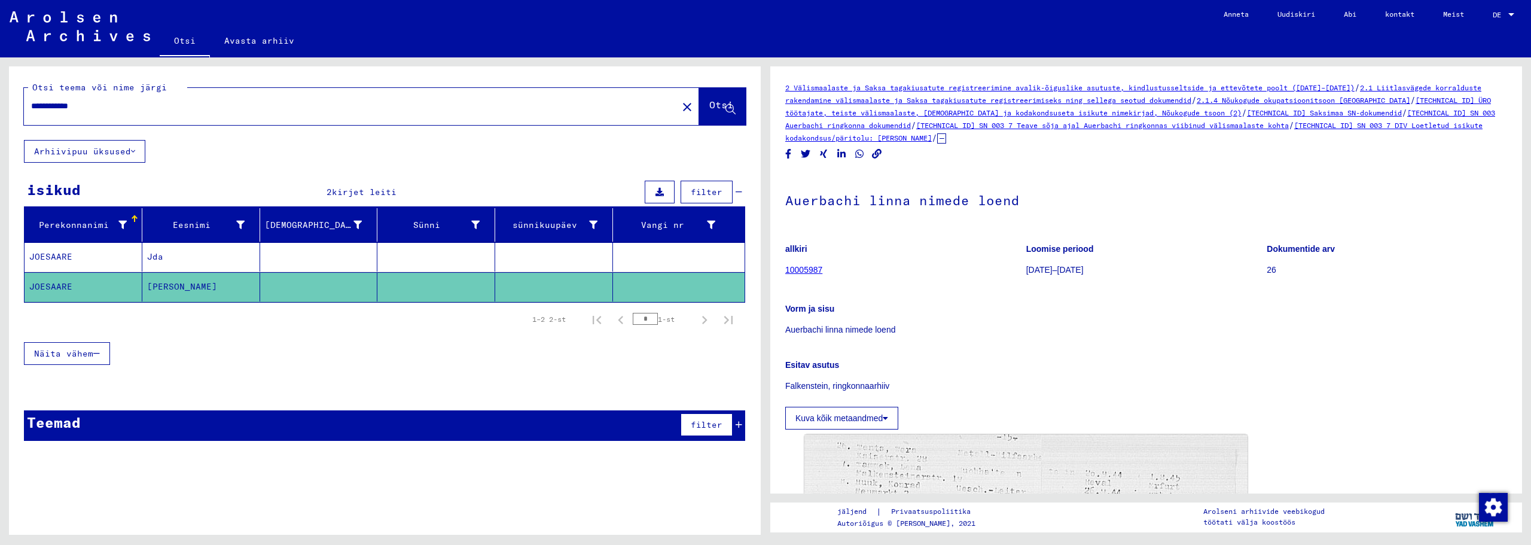
drag, startPoint x: 107, startPoint y: 102, endPoint x: -51, endPoint y: 102, distance: 157.9
click at [0, 102] on html "**********" at bounding box center [765, 272] width 1531 height 545
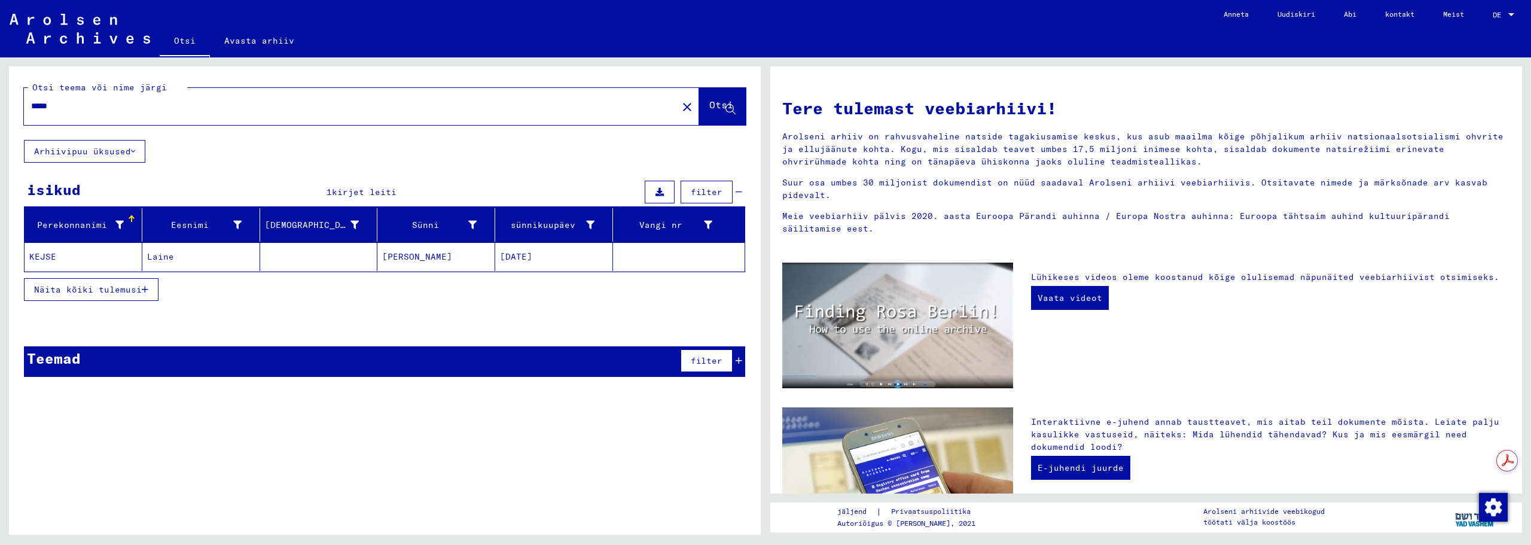
drag, startPoint x: 559, startPoint y: 259, endPoint x: 499, endPoint y: 256, distance: 59.9
click at [499, 256] on mat-cell "[DATE]" at bounding box center [554, 256] width 118 height 29
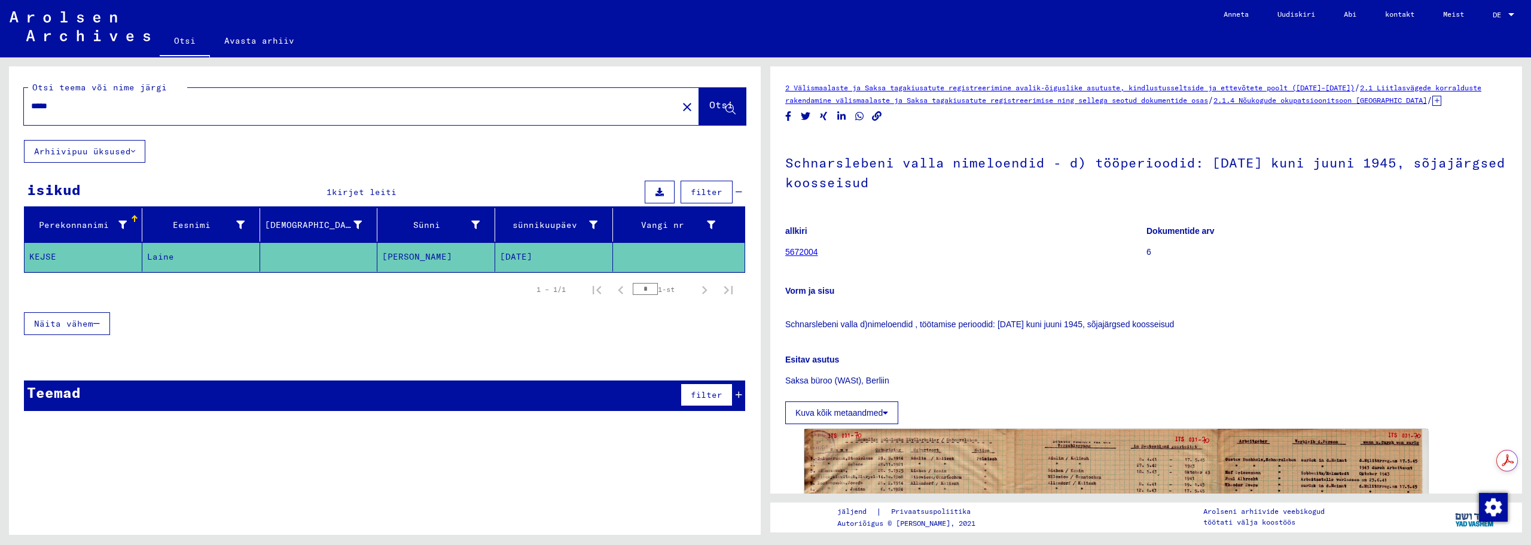
drag, startPoint x: 66, startPoint y: 107, endPoint x: 11, endPoint y: 108, distance: 55.6
click at [11, 108] on div "Otsi teema või nime järgi ***** close Otsi" at bounding box center [385, 103] width 752 height 74
paste input "**********"
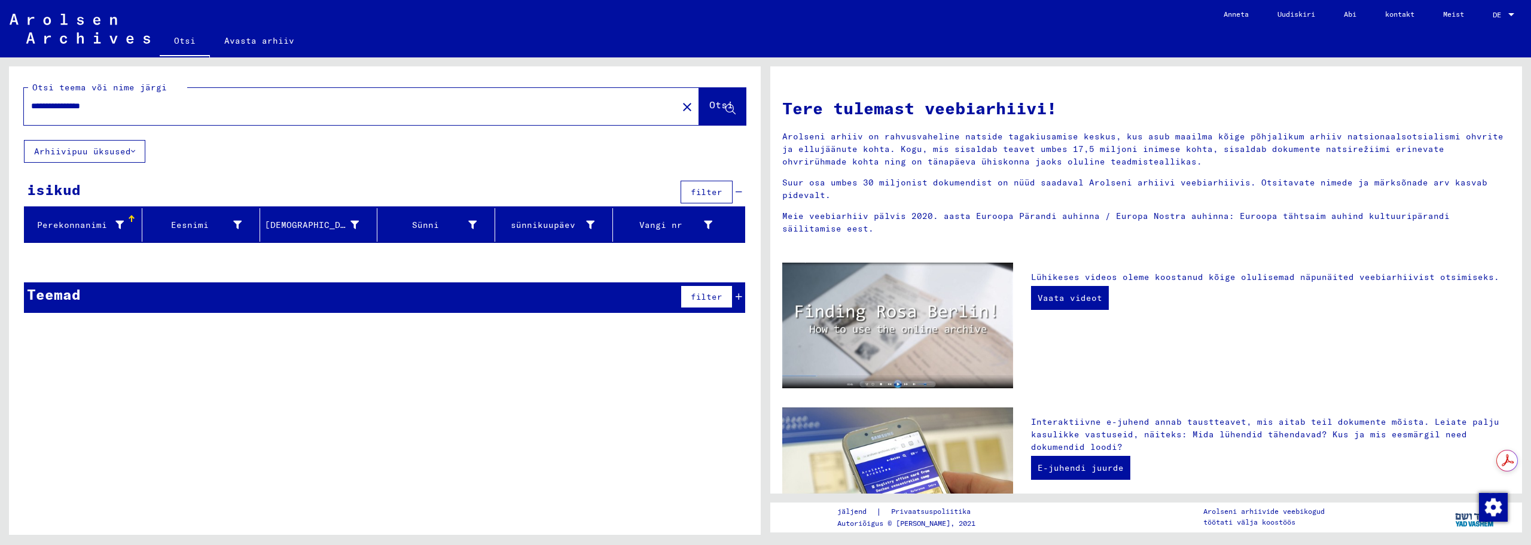
drag, startPoint x: 65, startPoint y: 104, endPoint x: 127, endPoint y: 110, distance: 61.9
click at [127, 110] on input "**********" at bounding box center [347, 106] width 632 height 13
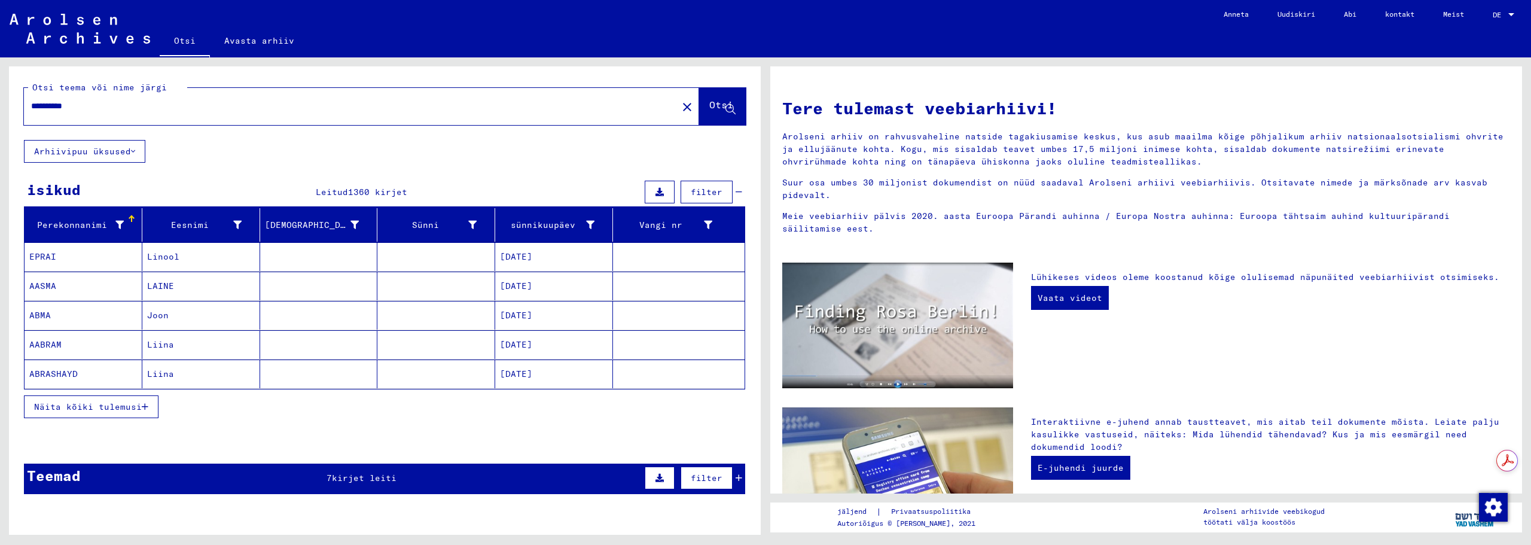
click at [118, 407] on font "Näita kõiki tulemusi" at bounding box center [88, 406] width 108 height 11
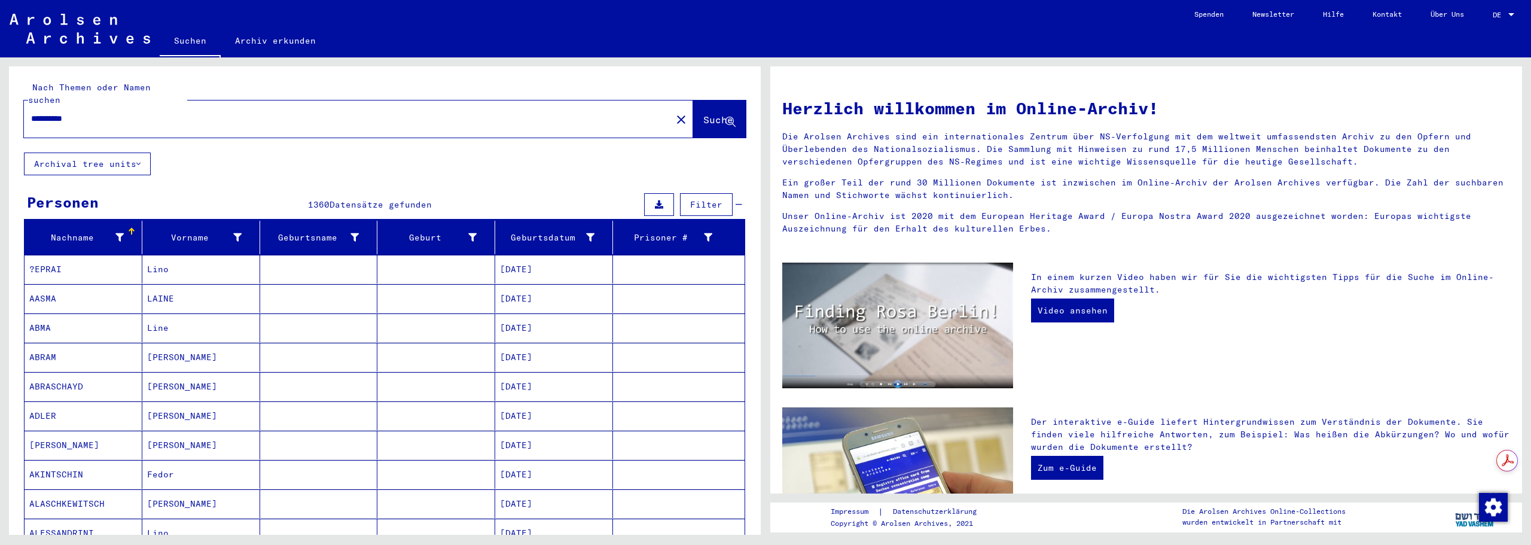
drag, startPoint x: 154, startPoint y: 108, endPoint x: -14, endPoint y: 99, distance: 168.9
click at [0, 99] on html "**********" at bounding box center [765, 272] width 1531 height 545
paste input "text"
type input "******"
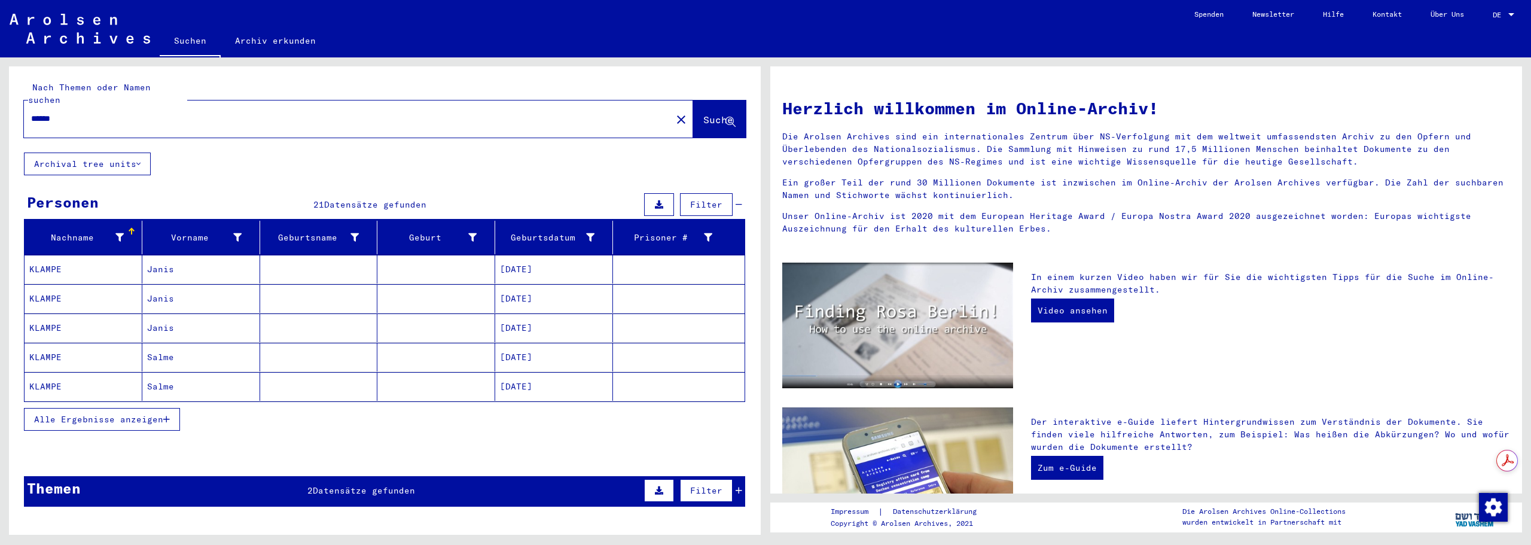
click at [156, 349] on mat-cell "Salme" at bounding box center [201, 357] width 118 height 29
